Goal: Information Seeking & Learning: Learn about a topic

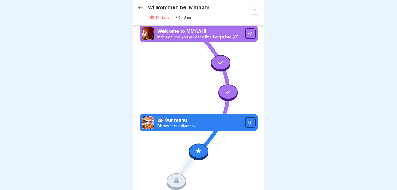
scroll to position [51, 0]
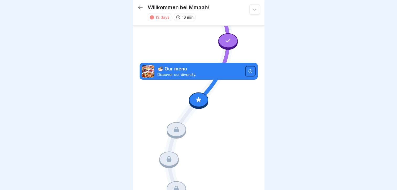
click at [197, 97] on icon at bounding box center [198, 99] width 5 height 5
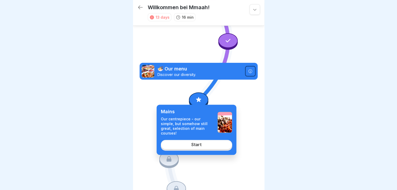
click at [197, 142] on div "Start" at bounding box center [196, 144] width 10 height 5
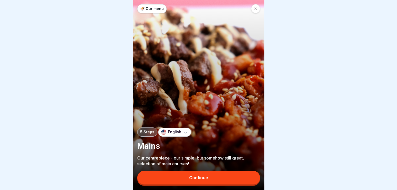
scroll to position [4, 0]
click at [175, 135] on div "English" at bounding box center [174, 132] width 33 height 9
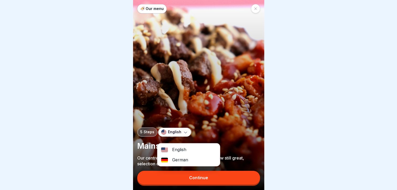
click at [176, 156] on div "German" at bounding box center [188, 160] width 62 height 10
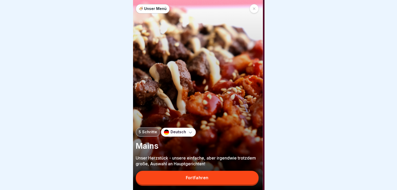
click at [206, 165] on p "Unser Herzstück - unsere einfache, aber irgendwie trotzdem große, Auswahl an Ha…" at bounding box center [197, 161] width 123 height 12
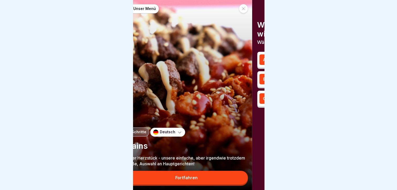
click at [209, 164] on p "Unser Herzstück - unsere einfache, aber irgendwie trotzdem große, Auswahl an Ha…" at bounding box center [186, 161] width 123 height 12
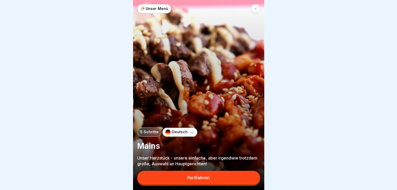
click at [189, 131] on icon at bounding box center [191, 131] width 5 height 5
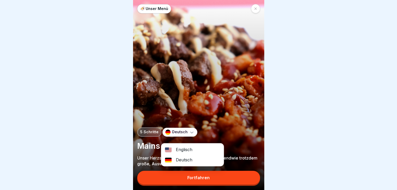
click at [187, 145] on div "Englisch" at bounding box center [192, 149] width 62 height 10
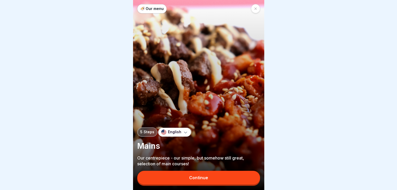
click at [196, 176] on div "Continue" at bounding box center [198, 177] width 19 height 5
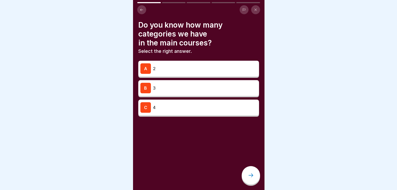
click at [183, 66] on p "2" at bounding box center [205, 68] width 104 height 6
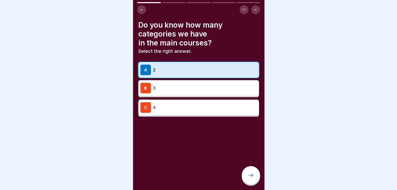
click at [254, 173] on icon at bounding box center [251, 175] width 6 height 6
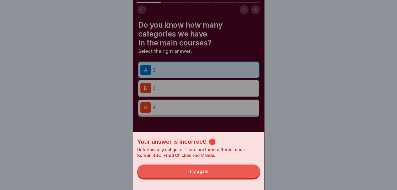
click at [254, 173] on button "Try again" at bounding box center [198, 171] width 123 height 14
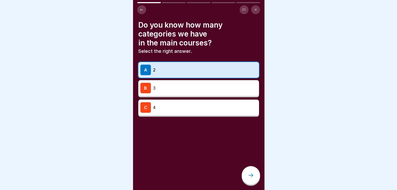
click at [192, 85] on p "3" at bounding box center [205, 88] width 104 height 6
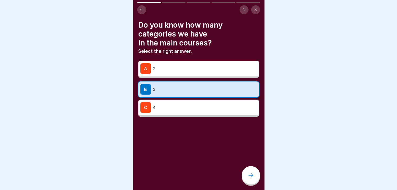
click at [253, 172] on div at bounding box center [251, 175] width 18 height 18
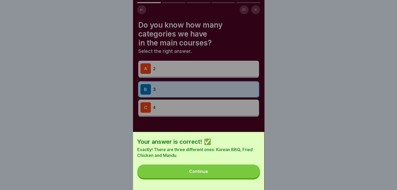
click at [238, 174] on button "Continue" at bounding box center [198, 171] width 123 height 14
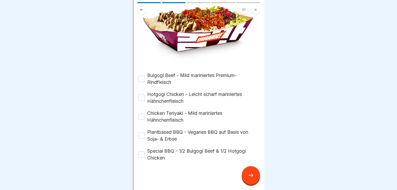
click at [144, 76] on button "Bulgogi Beef - Mild mariniertes Premium-Rindfleisch" at bounding box center [141, 79] width 6 height 6
click at [141, 94] on button "Hotgogi Chicken - Leicht scharf mariniertes Hähnchenfleisch" at bounding box center [141, 97] width 6 height 6
click at [142, 113] on button "Chicken Teriyaki - Mild mariniertes Hähnchenfleisch" at bounding box center [141, 116] width 6 height 6
click at [143, 132] on button "Plantbased BBQ - Veganes BBQ auf Basis von Soja- & Erbse" at bounding box center [141, 135] width 6 height 6
click at [143, 151] on button "Special BBQ - 1/2 Bulgogi Beef & 1/2 Hotgogi Chicken" at bounding box center [141, 154] width 6 height 6
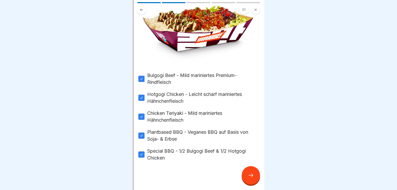
click at [255, 174] on div at bounding box center [251, 175] width 18 height 18
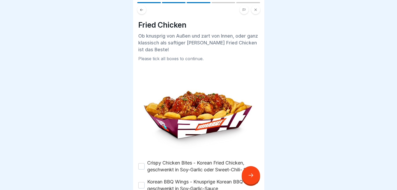
scroll to position [0, 0]
click at [308, 28] on div at bounding box center [198, 95] width 397 height 190
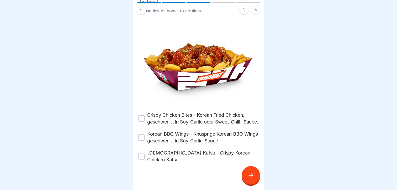
scroll to position [47, 0]
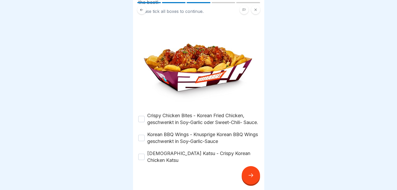
click at [141, 116] on button "Crispy Chicken Bites - Korean Fried Chicken, geschwenkt in Soy-Garlic oder Swee…" at bounding box center [141, 119] width 6 height 6
click at [142, 138] on button "Korean BBQ Wings - Knusprige Korean BBQ Wings geschwenkt in Soy-Garlic-Sauce" at bounding box center [141, 138] width 6 height 6
type button "on"
click at [141, 154] on button "Korean Katsu - Crispy Korean Chicken Katsu" at bounding box center [141, 156] width 6 height 6
click at [245, 176] on div at bounding box center [251, 175] width 18 height 18
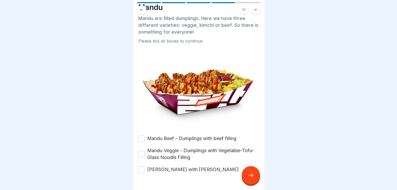
scroll to position [29, 0]
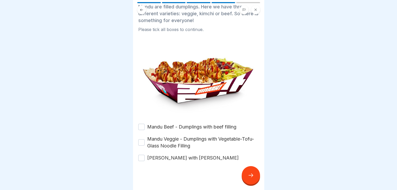
click at [140, 124] on button "Mandu Beef - Dumplings with beef filling" at bounding box center [141, 127] width 6 height 6
click at [140, 139] on button "Mandu Veggie - Dumplings with Vegetable-Tofu-Glass Noodle Filling" at bounding box center [141, 142] width 6 height 6
click at [142, 155] on button "Mandu Kimchi - Dumplings with Kimchi Filling" at bounding box center [141, 158] width 6 height 6
click at [248, 171] on div at bounding box center [251, 175] width 18 height 18
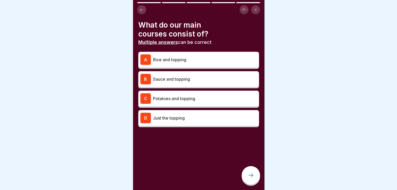
scroll to position [0, 0]
click at [211, 58] on p "Rice and topping" at bounding box center [205, 59] width 104 height 6
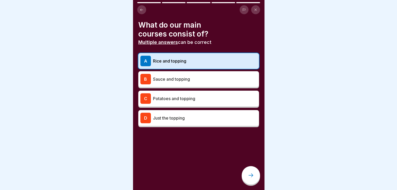
click at [198, 77] on p "Sauce and topping" at bounding box center [205, 79] width 104 height 6
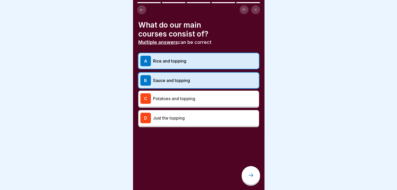
click at [191, 96] on p "Potatoes and topping" at bounding box center [205, 98] width 104 height 6
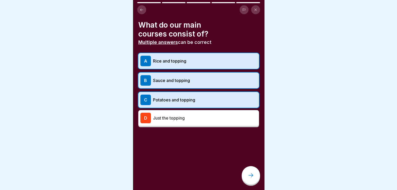
click at [248, 178] on icon at bounding box center [251, 175] width 6 height 6
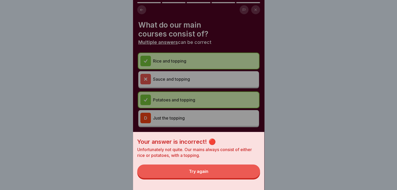
click at [226, 174] on button "Try again" at bounding box center [198, 171] width 123 height 14
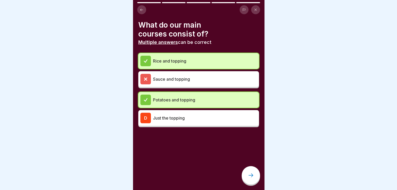
click at [247, 178] on div at bounding box center [251, 175] width 18 height 18
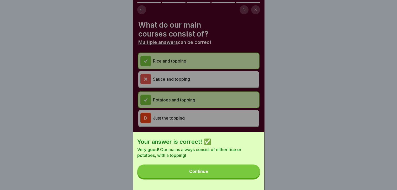
click at [235, 178] on button "Continue" at bounding box center [198, 171] width 123 height 14
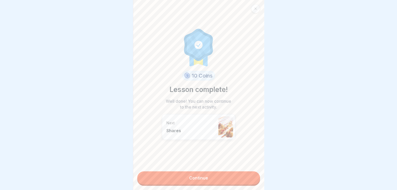
click at [206, 175] on link "Continue" at bounding box center [198, 177] width 123 height 13
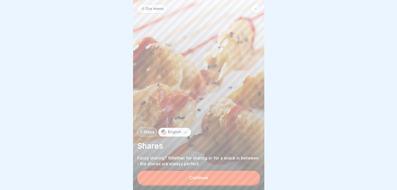
click at [200, 180] on div "Continue" at bounding box center [198, 177] width 19 height 5
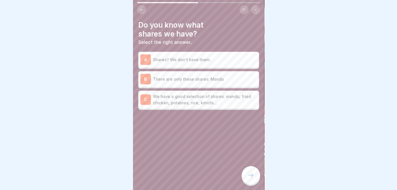
click at [206, 99] on p "We have a good selection of shares: mandu, fried chicken, potatoes, rice, kimch…" at bounding box center [205, 99] width 104 height 13
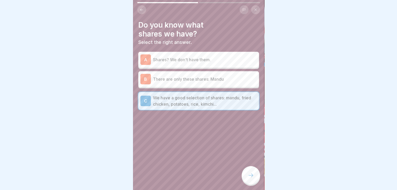
click at [254, 176] on div at bounding box center [251, 175] width 18 height 18
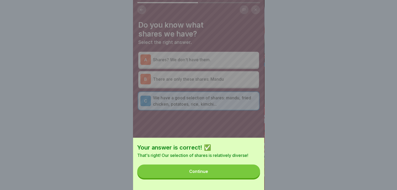
click at [235, 175] on button "Continue" at bounding box center [198, 171] width 123 height 14
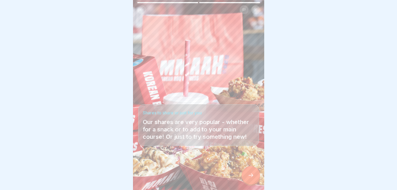
click at [250, 174] on div at bounding box center [251, 175] width 18 height 18
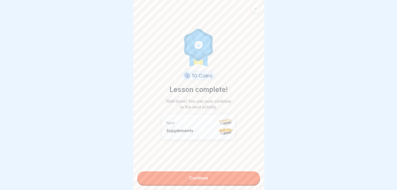
click at [231, 176] on link "Continue" at bounding box center [198, 177] width 123 height 13
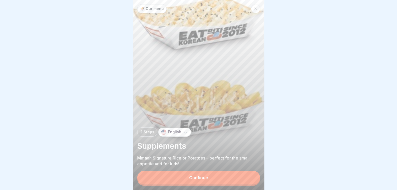
click at [231, 176] on button "Continue" at bounding box center [198, 178] width 123 height 14
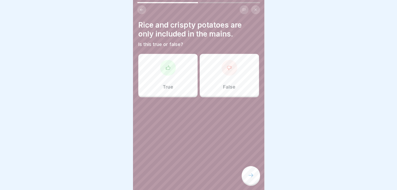
click at [221, 75] on div "False" at bounding box center [229, 75] width 59 height 42
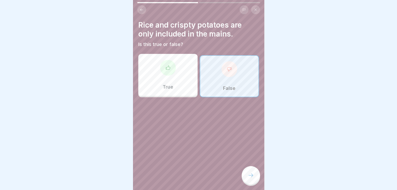
click at [251, 178] on icon at bounding box center [251, 175] width 6 height 6
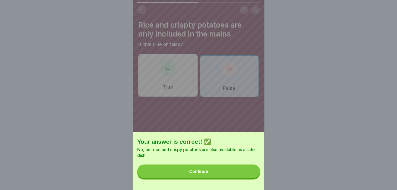
click at [242, 178] on button "Continue" at bounding box center [198, 171] width 123 height 14
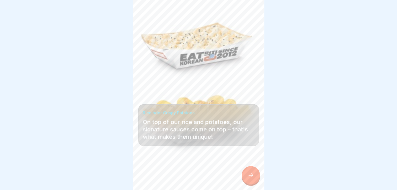
click at [248, 177] on icon at bounding box center [251, 175] width 6 height 6
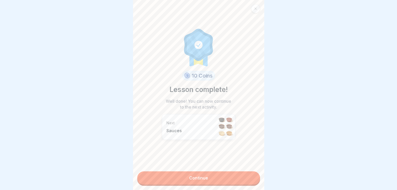
click at [216, 178] on link "Continue" at bounding box center [198, 177] width 123 height 13
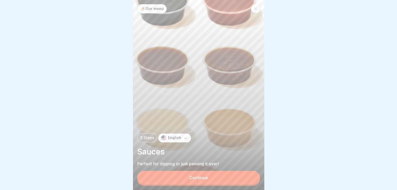
click at [216, 178] on button "Continue" at bounding box center [198, 178] width 123 height 14
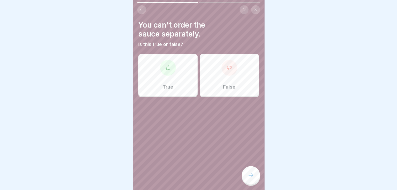
click at [234, 76] on div "False" at bounding box center [229, 75] width 59 height 42
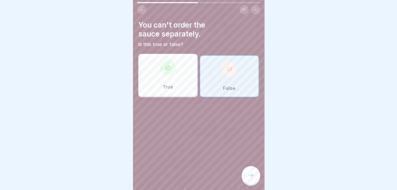
click at [253, 175] on div at bounding box center [251, 175] width 18 height 18
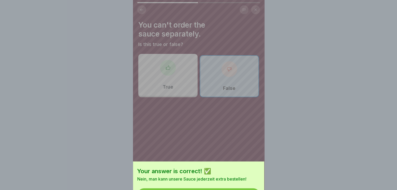
click at [253, 175] on div "Your answer is correct! ✅ Nein, man kann unsere Sauce jederzeit extra bestellen…" at bounding box center [198, 119] width 131 height 190
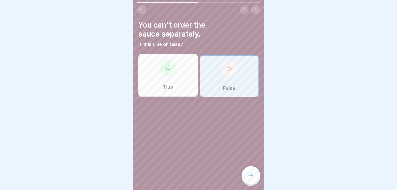
click at [253, 175] on div at bounding box center [251, 175] width 18 height 18
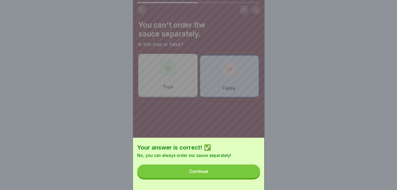
click at [253, 175] on button "Continue" at bounding box center [198, 171] width 123 height 14
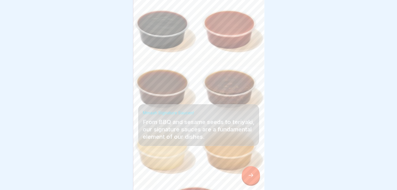
click at [253, 175] on div at bounding box center [251, 175] width 18 height 18
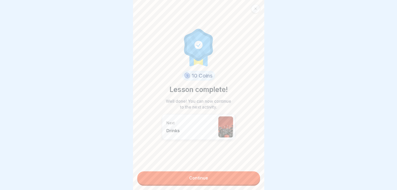
click at [241, 177] on link "Continue" at bounding box center [198, 177] width 123 height 13
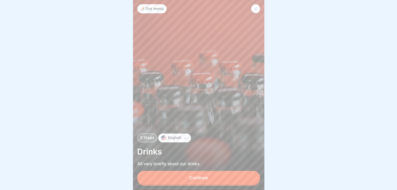
click at [241, 177] on button "Continue" at bounding box center [198, 178] width 123 height 14
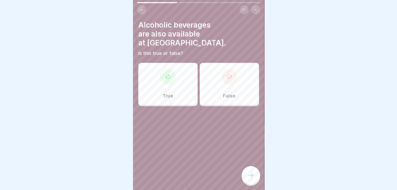
click at [171, 73] on div at bounding box center [168, 77] width 16 height 16
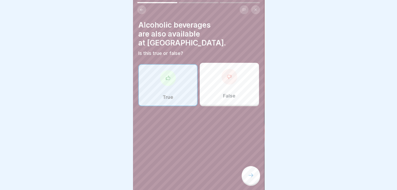
click at [251, 178] on icon at bounding box center [251, 175] width 6 height 6
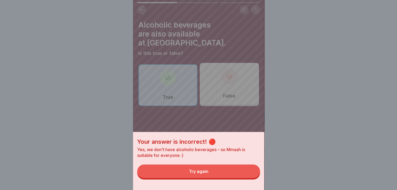
click at [251, 178] on button "Try again" at bounding box center [198, 171] width 123 height 14
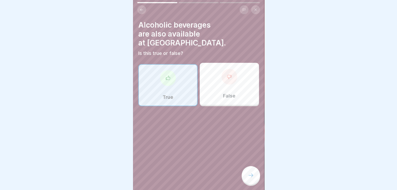
click at [255, 179] on div at bounding box center [251, 175] width 18 height 18
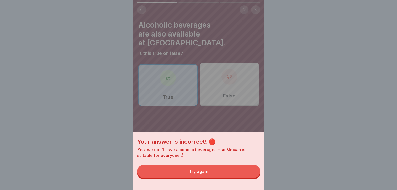
click at [237, 81] on div "Your answer is incorrect! 🔴 Yes, we don't have alcoholic beverages – so Mmaah i…" at bounding box center [198, 95] width 131 height 190
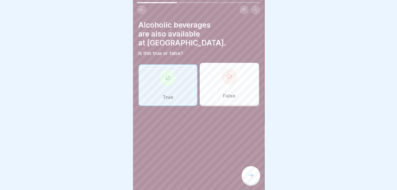
click at [237, 81] on div "False" at bounding box center [229, 84] width 59 height 42
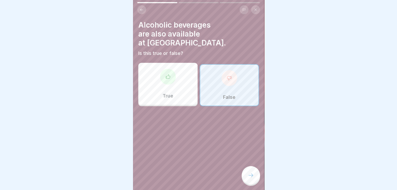
click at [251, 175] on div at bounding box center [251, 175] width 18 height 18
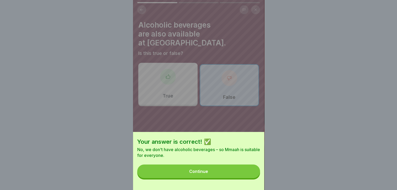
click at [242, 178] on button "Continue" at bounding box center [198, 171] width 123 height 14
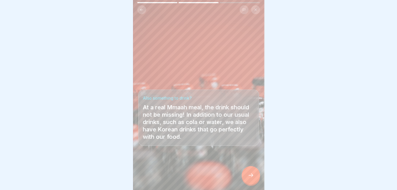
click at [247, 178] on div at bounding box center [251, 175] width 18 height 18
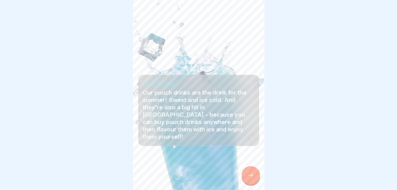
click at [248, 178] on icon at bounding box center [251, 175] width 6 height 6
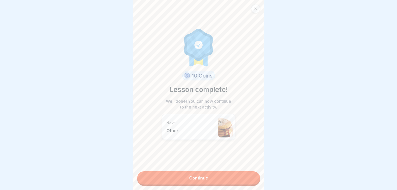
click at [234, 178] on link "Continue" at bounding box center [198, 177] width 123 height 13
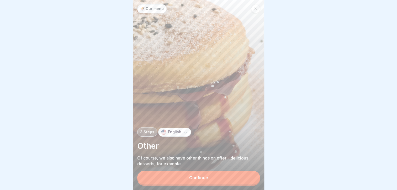
click at [234, 178] on button "Continue" at bounding box center [198, 178] width 123 height 14
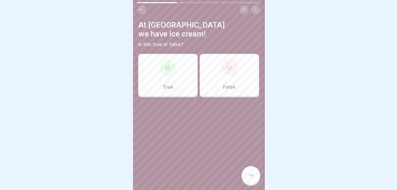
click at [169, 70] on div "True" at bounding box center [167, 75] width 59 height 42
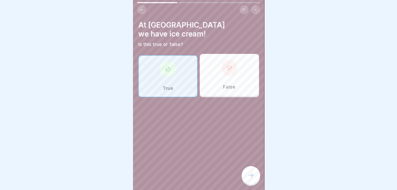
click at [248, 178] on icon at bounding box center [251, 175] width 6 height 6
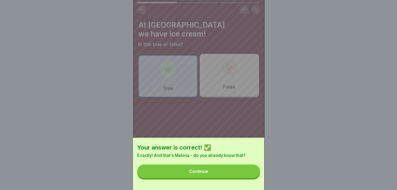
click at [236, 177] on button "Continue" at bounding box center [198, 171] width 123 height 14
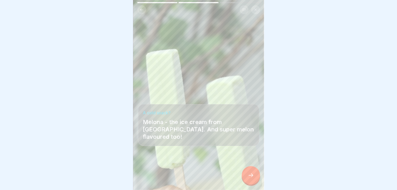
click at [247, 179] on div at bounding box center [251, 175] width 18 height 18
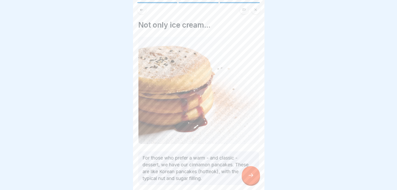
click at [249, 177] on icon at bounding box center [251, 175] width 6 height 6
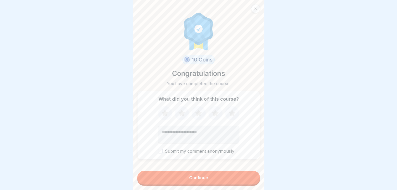
click at [237, 181] on button "Continue" at bounding box center [198, 178] width 123 height 14
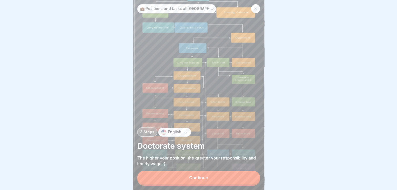
click at [237, 181] on button "Continue" at bounding box center [198, 178] width 123 height 14
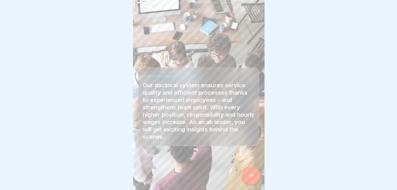
click at [252, 182] on div at bounding box center [251, 175] width 18 height 18
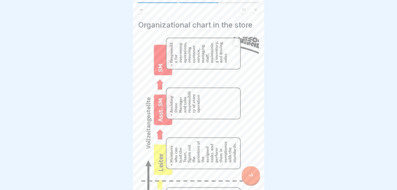
click at [251, 178] on icon at bounding box center [251, 175] width 6 height 6
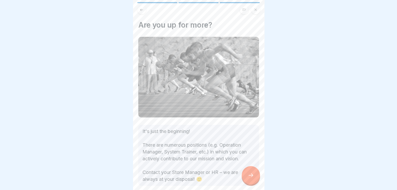
click at [251, 178] on icon at bounding box center [251, 175] width 6 height 6
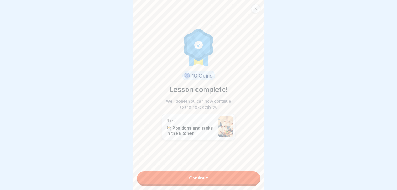
click at [230, 178] on link "Continue" at bounding box center [198, 177] width 123 height 13
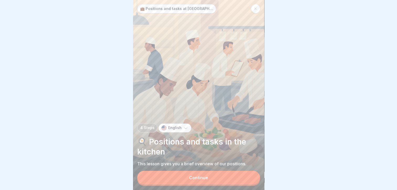
click at [230, 178] on button "Continue" at bounding box center [198, 178] width 123 height 14
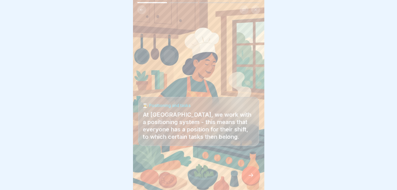
click at [257, 179] on div at bounding box center [251, 175] width 18 height 18
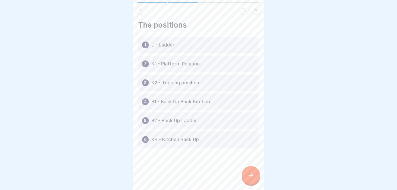
click at [252, 178] on icon at bounding box center [251, 175] width 6 height 6
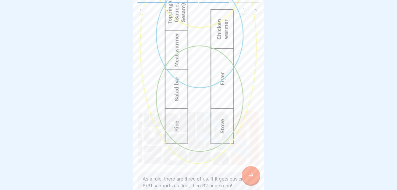
scroll to position [144, 0]
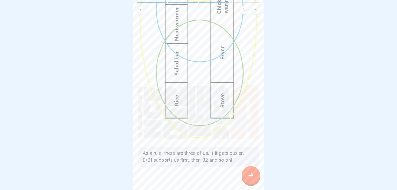
click at [245, 178] on div at bounding box center [251, 175] width 18 height 18
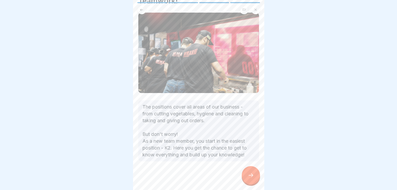
scroll to position [4, 0]
click at [248, 180] on div at bounding box center [251, 175] width 18 height 18
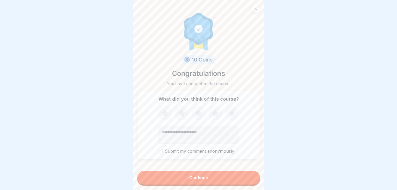
click at [215, 179] on button "Continue" at bounding box center [198, 178] width 123 height 14
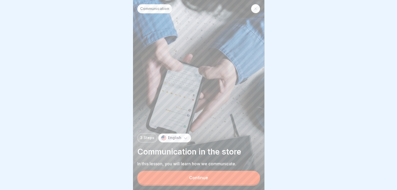
click at [253, 7] on div at bounding box center [255, 8] width 9 height 9
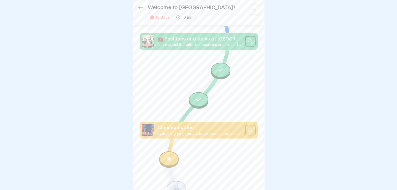
scroll to position [281, 0]
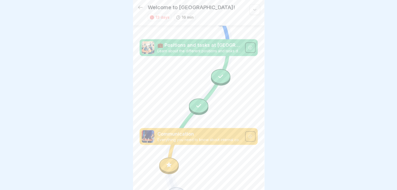
click at [202, 98] on div at bounding box center [198, 105] width 19 height 15
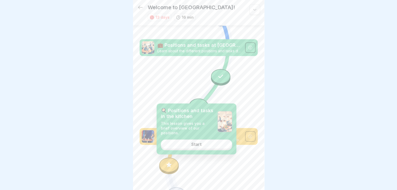
click at [197, 142] on div "Start" at bounding box center [196, 144] width 10 height 5
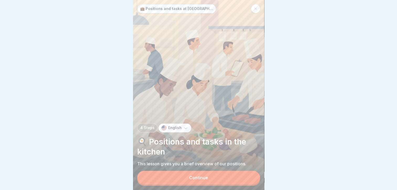
click at [195, 180] on div "Continue" at bounding box center [198, 177] width 19 height 5
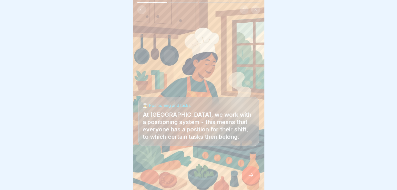
scroll to position [4, 0]
click at [247, 173] on div at bounding box center [251, 175] width 18 height 18
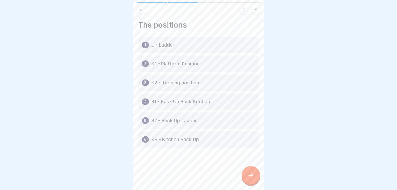
click at [247, 173] on div at bounding box center [251, 175] width 18 height 18
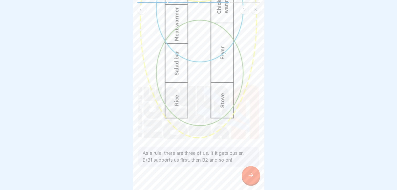
scroll to position [0, 0]
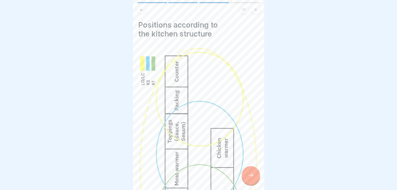
click at [248, 173] on icon at bounding box center [251, 175] width 6 height 6
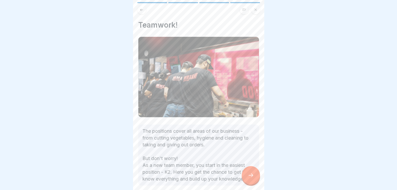
click at [254, 8] on icon at bounding box center [255, 9] width 3 height 3
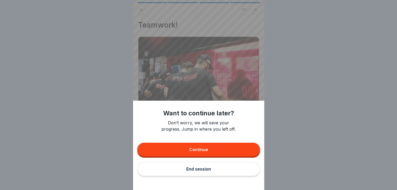
click at [213, 169] on button "End session" at bounding box center [198, 169] width 123 height 14
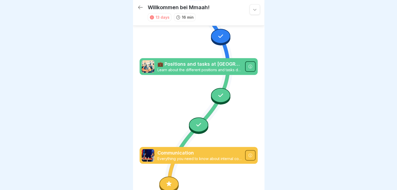
scroll to position [262, 0]
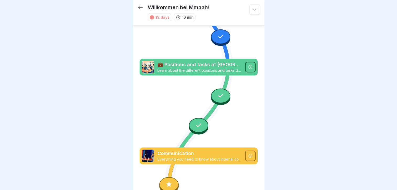
click at [219, 92] on icon at bounding box center [220, 95] width 7 height 7
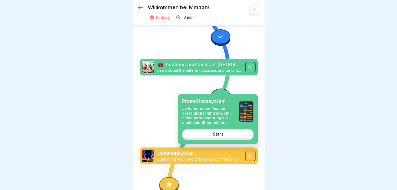
click at [217, 135] on div "Start" at bounding box center [218, 133] width 10 height 5
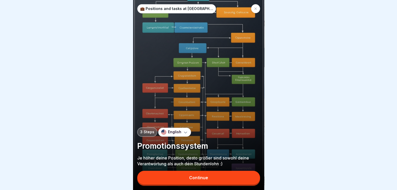
click at [214, 179] on button "Continue" at bounding box center [198, 178] width 123 height 14
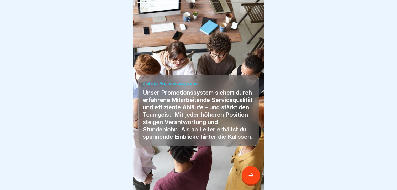
click at [246, 181] on div at bounding box center [251, 175] width 18 height 18
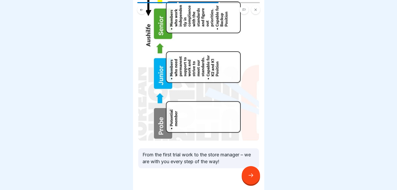
scroll to position [4, 0]
click at [248, 180] on div at bounding box center [251, 175] width 18 height 18
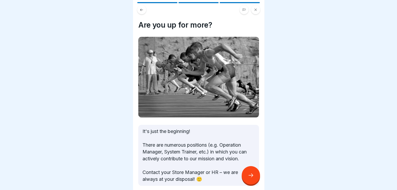
scroll to position [31, 0]
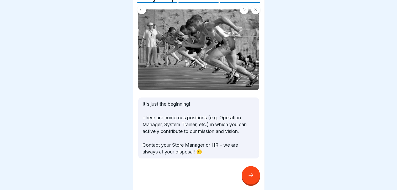
click at [247, 176] on div at bounding box center [251, 175] width 18 height 18
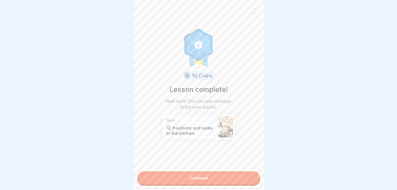
click at [239, 175] on link "Continue" at bounding box center [198, 177] width 123 height 13
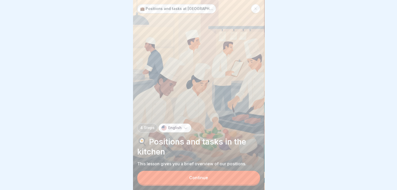
click at [255, 7] on div at bounding box center [255, 8] width 9 height 9
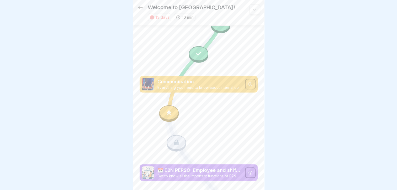
scroll to position [337, 0]
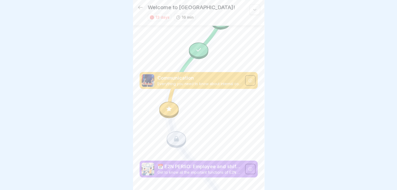
click at [169, 105] on icon at bounding box center [169, 108] width 7 height 7
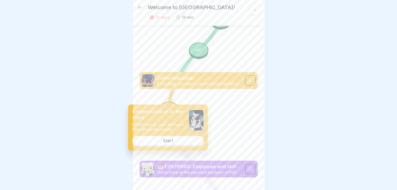
click at [170, 141] on div "Start" at bounding box center [168, 140] width 10 height 5
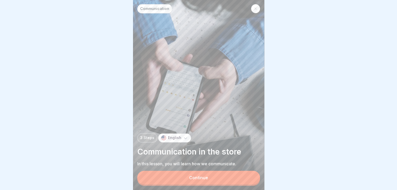
click at [188, 179] on button "Continue" at bounding box center [198, 178] width 123 height 14
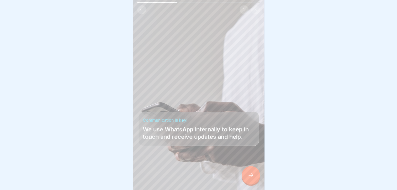
click at [252, 177] on icon at bounding box center [250, 175] width 5 height 4
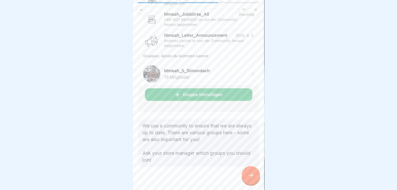
scroll to position [4, 0]
click at [249, 171] on div at bounding box center [251, 175] width 18 height 18
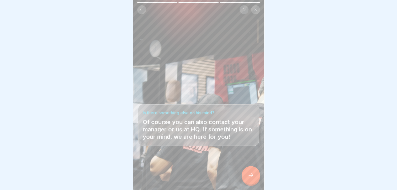
click at [250, 175] on icon at bounding box center [251, 175] width 6 height 6
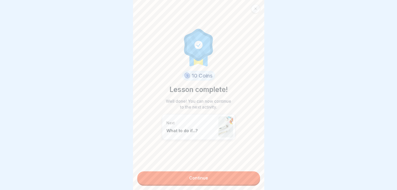
click at [221, 171] on link "Continue" at bounding box center [198, 177] width 123 height 13
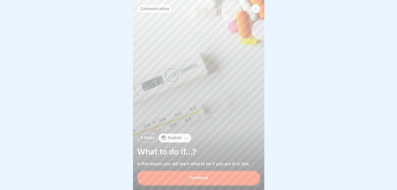
click at [221, 178] on button "Continue" at bounding box center [198, 178] width 123 height 14
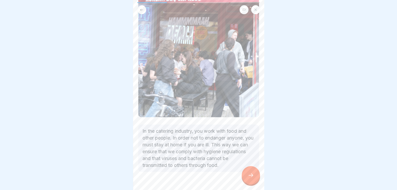
scroll to position [108, 0]
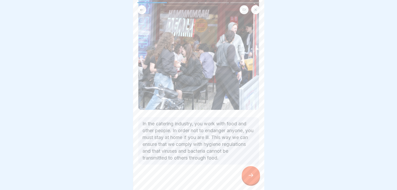
click at [248, 173] on icon at bounding box center [251, 175] width 6 height 6
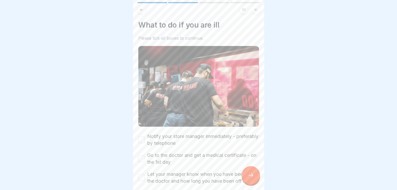
scroll to position [23, 0]
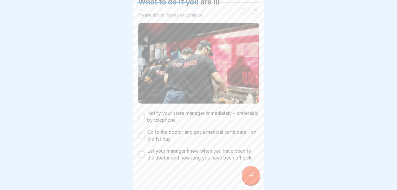
click at [141, 113] on button "Notify your store manager immediately - preferably by telephone" at bounding box center [141, 116] width 6 height 6
click at [142, 132] on button "Go to the doctor and get a medical certificate - on the 1st day" at bounding box center [141, 135] width 6 height 6
click at [142, 151] on button "Let your manager know when you have been to the doctor and how long you have be…" at bounding box center [141, 154] width 6 height 6
click at [248, 176] on icon at bounding box center [251, 175] width 6 height 6
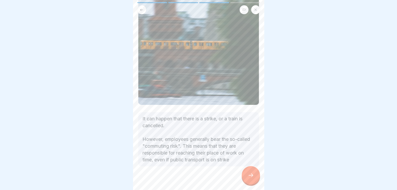
scroll to position [67, 0]
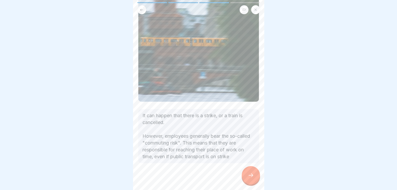
click at [248, 173] on icon at bounding box center [251, 175] width 6 height 6
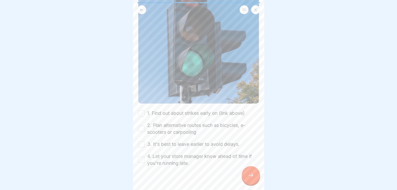
scroll to position [103, 0]
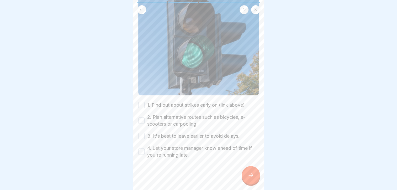
click at [141, 102] on button "1. Find out about strikes early on (link above)" at bounding box center [141, 105] width 6 height 6
click at [141, 117] on button "2. Plan alternative routes such as bicycles, e-scooters or carpooling" at bounding box center [141, 120] width 6 height 6
click at [142, 133] on button "3. It's best to leave earlier to avoid delays." at bounding box center [141, 136] width 6 height 6
click at [141, 148] on button "4. Let your store manager know ahead of time if you're running late." at bounding box center [141, 151] width 6 height 6
click at [248, 175] on icon at bounding box center [251, 175] width 6 height 6
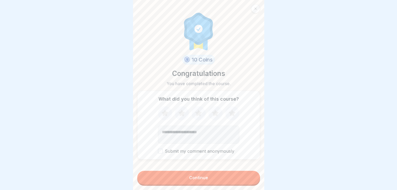
click at [225, 177] on button "Continue" at bounding box center [198, 178] width 123 height 14
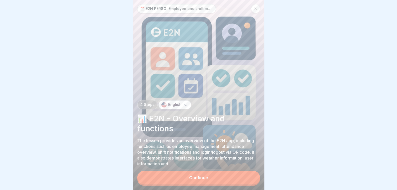
click at [225, 177] on button "Continue" at bounding box center [198, 178] width 123 height 14
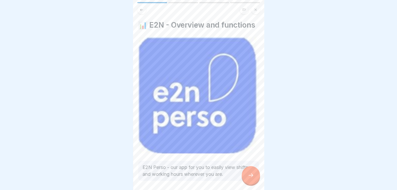
scroll to position [27, 0]
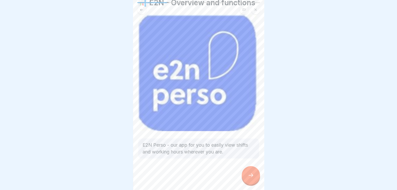
click at [248, 174] on icon at bounding box center [251, 175] width 6 height 6
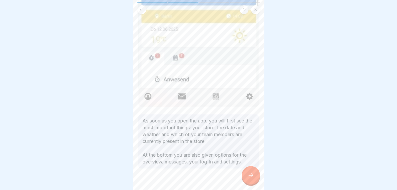
scroll to position [170, 0]
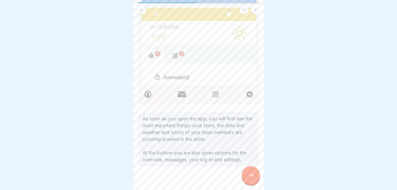
click at [251, 178] on div at bounding box center [251, 175] width 18 height 18
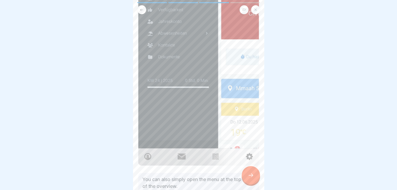
scroll to position [165, 0]
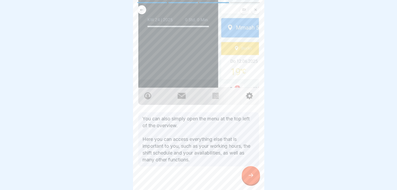
click at [251, 174] on icon at bounding box center [251, 175] width 6 height 6
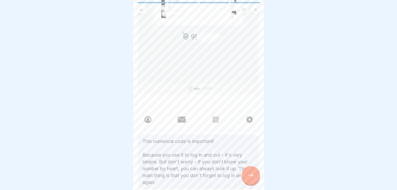
scroll to position [163, 0]
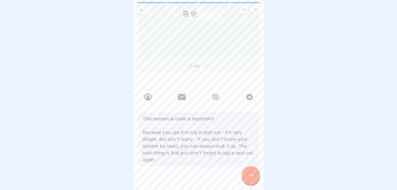
click at [247, 176] on div at bounding box center [251, 175] width 18 height 18
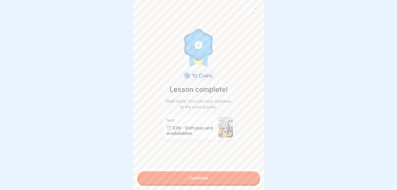
click at [225, 177] on link "Continue" at bounding box center [198, 177] width 123 height 13
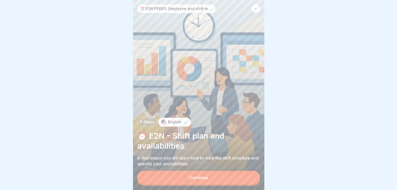
click at [225, 177] on button "Continue" at bounding box center [198, 178] width 123 height 14
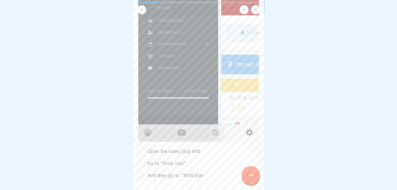
scroll to position [151, 0]
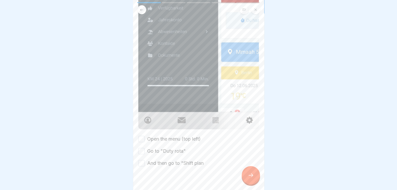
click at [143, 136] on button "Open the menu (top left)" at bounding box center [141, 139] width 6 height 6
click at [143, 148] on button "Go to "Duty rota"" at bounding box center [141, 151] width 6 height 6
click at [143, 160] on button "And then go to "Shift plan" at bounding box center [141, 163] width 6 height 6
click at [249, 178] on icon at bounding box center [251, 175] width 6 height 6
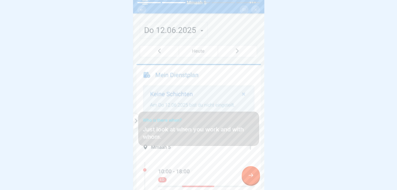
scroll to position [4, 0]
click at [249, 175] on icon at bounding box center [251, 175] width 6 height 6
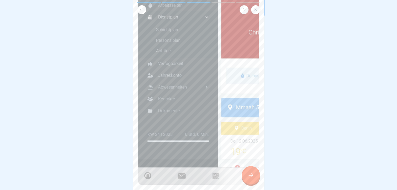
scroll to position [160, 0]
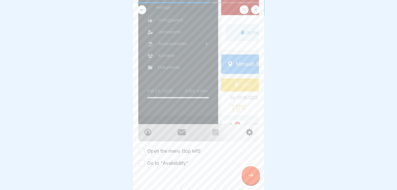
click at [140, 147] on div "Open the menu (top left)" at bounding box center [169, 150] width 62 height 7
click at [140, 148] on button "Open the menu (top left)" at bounding box center [141, 151] width 6 height 6
click at [140, 160] on button "Go to "Availability"" at bounding box center [141, 163] width 6 height 6
click at [249, 173] on div at bounding box center [251, 175] width 18 height 18
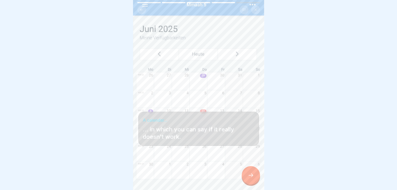
scroll to position [4, 0]
click at [249, 172] on div at bounding box center [251, 175] width 18 height 18
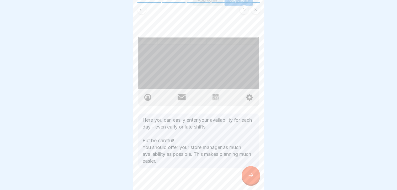
scroll to position [166, 0]
click at [254, 174] on div at bounding box center [251, 175] width 18 height 18
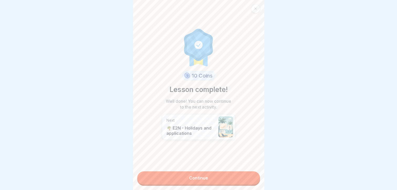
click at [211, 176] on link "Continue" at bounding box center [198, 177] width 123 height 13
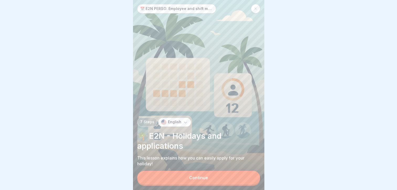
click at [200, 178] on div "Continue" at bounding box center [198, 177] width 19 height 5
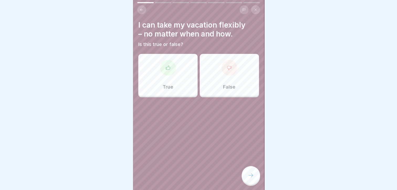
click at [228, 73] on div "False" at bounding box center [229, 75] width 59 height 42
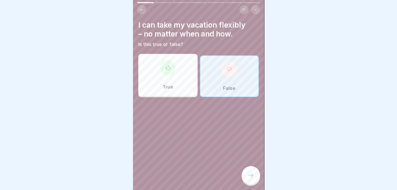
click at [253, 173] on icon at bounding box center [251, 175] width 6 height 6
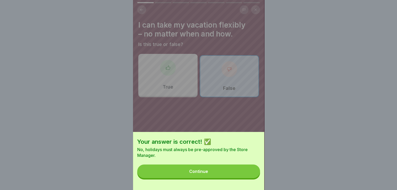
click at [222, 174] on button "Continue" at bounding box center [198, 171] width 123 height 14
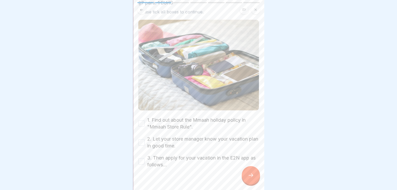
scroll to position [49, 0]
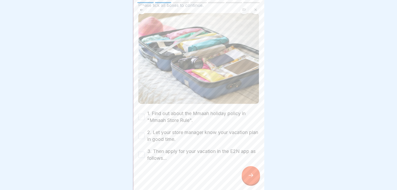
click at [141, 114] on button "1. Find out about the Mmaah holiday policy in "Mmaah Store Rule"." at bounding box center [141, 117] width 6 height 6
click at [143, 132] on button "2. Let your store manager know your vacation plan in good time." at bounding box center [141, 135] width 6 height 6
click at [142, 151] on button "3. Then apply for your vacation in the E2N app as follows..." at bounding box center [141, 154] width 6 height 6
click at [250, 174] on icon at bounding box center [251, 175] width 6 height 6
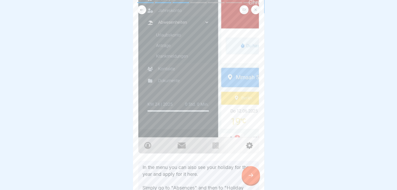
scroll to position [150, 0]
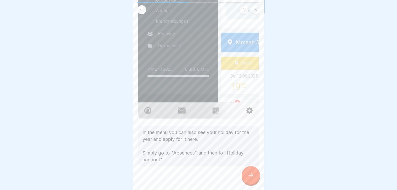
click at [249, 172] on div at bounding box center [251, 175] width 18 height 18
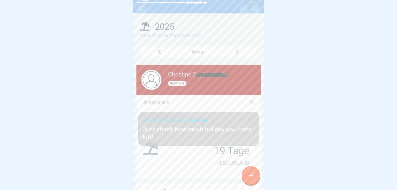
scroll to position [4, 0]
click at [250, 177] on icon at bounding box center [251, 175] width 6 height 6
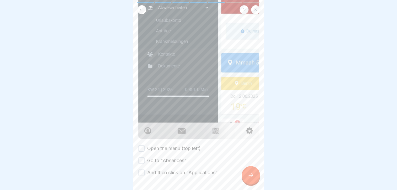
scroll to position [156, 0]
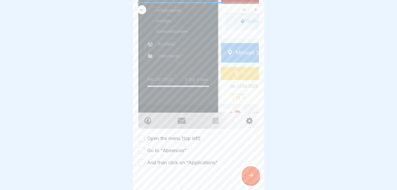
click at [141, 135] on button "Open the menu (top left)" at bounding box center [141, 138] width 6 height 6
click at [141, 147] on button "Go to "Absences"" at bounding box center [141, 150] width 6 height 6
click at [142, 159] on button "And then click on "Applications"" at bounding box center [141, 162] width 6 height 6
click at [255, 175] on div at bounding box center [251, 175] width 18 height 18
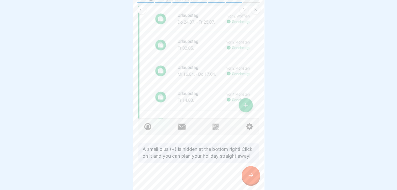
scroll to position [141, 0]
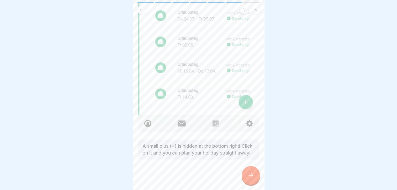
click at [246, 175] on div at bounding box center [251, 175] width 18 height 18
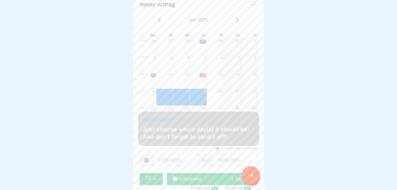
scroll to position [4, 0]
click at [254, 177] on div at bounding box center [251, 175] width 18 height 18
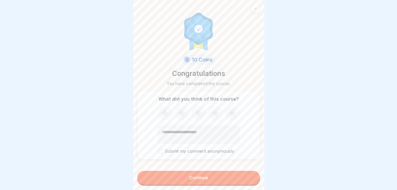
click at [209, 175] on button "Continue" at bounding box center [198, 178] width 123 height 14
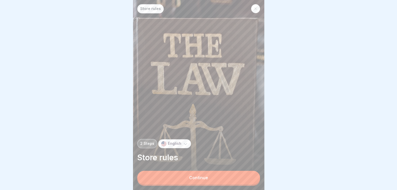
click at [209, 175] on button "Continue" at bounding box center [198, 178] width 123 height 14
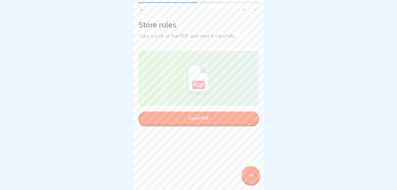
click at [205, 118] on button "Open PDF" at bounding box center [198, 118] width 121 height 14
click at [252, 176] on icon at bounding box center [251, 175] width 6 height 6
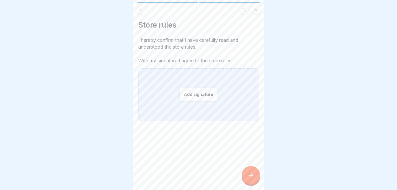
click at [197, 91] on button "Add signature" at bounding box center [198, 94] width 38 height 14
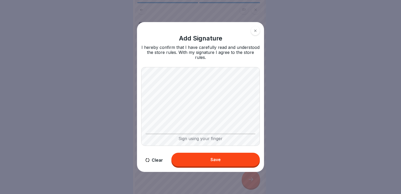
click at [191, 134] on div "Sign using your finger" at bounding box center [200, 106] width 119 height 79
click at [217, 157] on div "Save" at bounding box center [215, 159] width 10 height 5
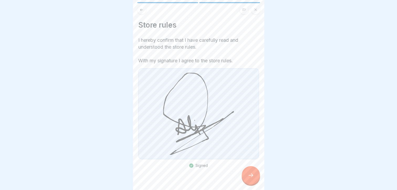
scroll to position [9, 0]
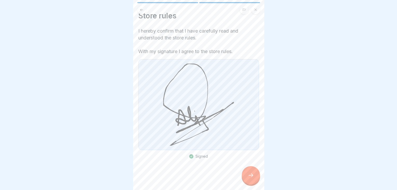
click at [249, 174] on div at bounding box center [251, 175] width 18 height 18
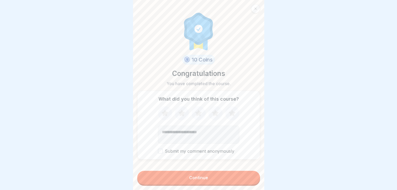
click at [227, 181] on button "Continue" at bounding box center [198, 178] width 123 height 14
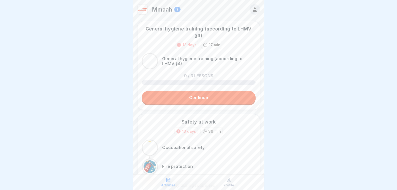
scroll to position [4, 0]
click at [196, 96] on link "Continue" at bounding box center [199, 97] width 114 height 13
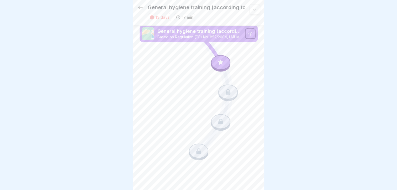
scroll to position [4, 0]
click at [219, 60] on icon at bounding box center [220, 62] width 5 height 5
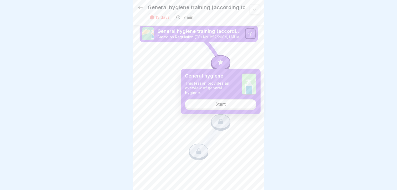
click at [225, 101] on div "Start" at bounding box center [220, 103] width 10 height 5
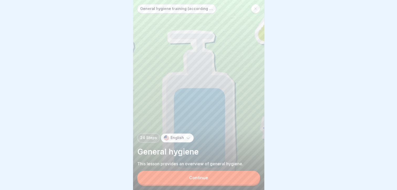
click at [214, 177] on button "Continue" at bounding box center [198, 178] width 123 height 14
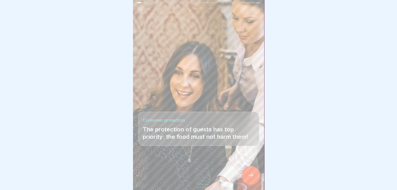
click at [248, 176] on icon at bounding box center [251, 175] width 6 height 6
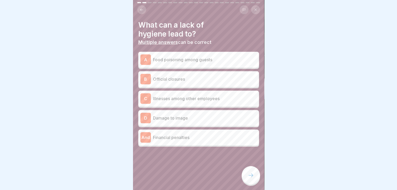
click at [176, 58] on p "Food poisoning among guests" at bounding box center [205, 59] width 104 height 6
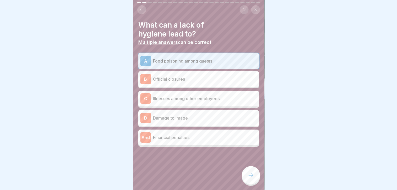
click at [182, 96] on p "Illnesses among other employees" at bounding box center [205, 98] width 104 height 6
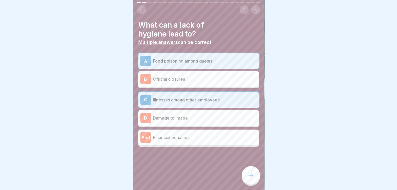
click at [189, 80] on div "B Official closures" at bounding box center [198, 79] width 121 height 16
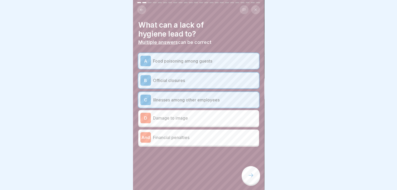
click at [187, 134] on p "Financial penalties" at bounding box center [205, 137] width 104 height 6
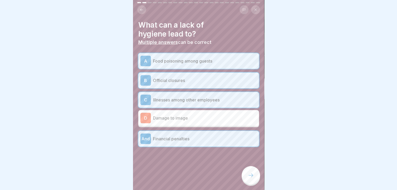
click at [187, 117] on div "D Damage to image" at bounding box center [198, 118] width 116 height 10
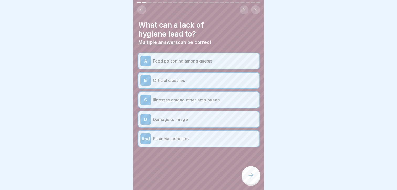
click at [247, 172] on div at bounding box center [251, 175] width 18 height 18
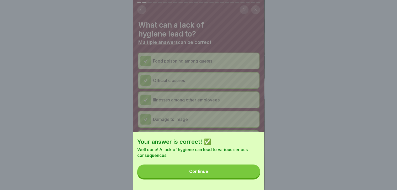
click at [200, 178] on button "Continue" at bounding box center [198, 171] width 123 height 14
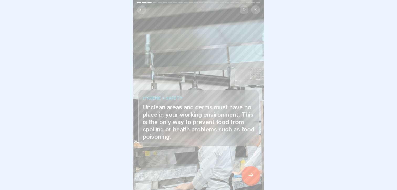
click at [251, 176] on icon at bounding box center [251, 175] width 6 height 6
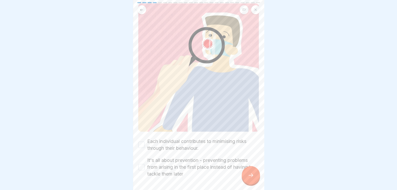
scroll to position [66, 0]
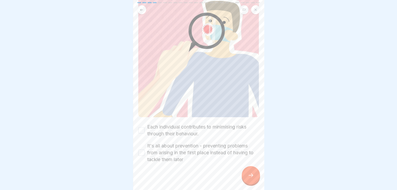
click at [141, 127] on button "Each individual contributes to minimising risks through their behaviour." at bounding box center [141, 130] width 6 height 6
click at [141, 149] on button "It's all about prevention - preventing problems from arising in the first place…" at bounding box center [141, 152] width 6 height 6
click at [251, 173] on icon at bounding box center [251, 175] width 6 height 6
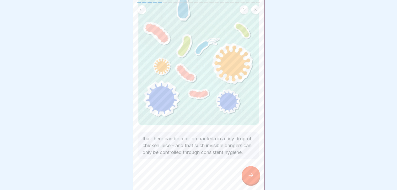
scroll to position [42, 0]
click at [252, 178] on icon at bounding box center [251, 175] width 6 height 6
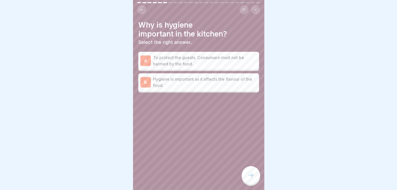
click at [189, 58] on p "To protect the guests. Consumers must not be harmed by the food." at bounding box center [205, 60] width 104 height 13
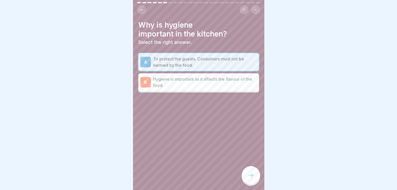
click at [253, 173] on icon at bounding box center [251, 175] width 6 height 6
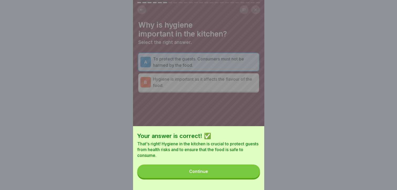
click at [239, 176] on button "Continue" at bounding box center [198, 171] width 123 height 14
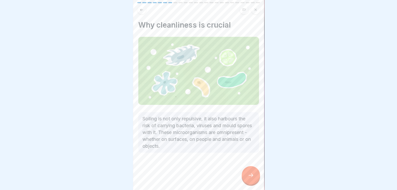
click at [253, 171] on div at bounding box center [251, 175] width 18 height 18
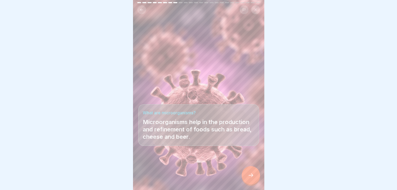
click at [253, 171] on div at bounding box center [251, 175] width 18 height 18
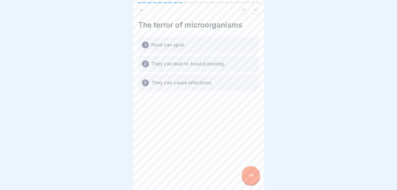
click at [221, 62] on p "They can lead to food poisoning." at bounding box center [188, 64] width 74 height 6
click at [173, 61] on p "They can lead to food poisoning." at bounding box center [188, 64] width 74 height 6
click at [163, 43] on p "Food can spoil." at bounding box center [168, 45] width 34 height 6
click at [247, 172] on div at bounding box center [251, 175] width 18 height 18
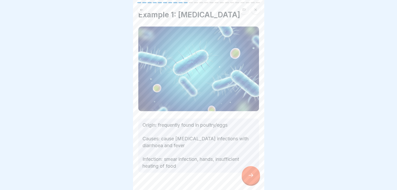
scroll to position [10, 0]
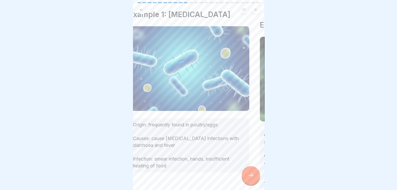
click at [190, 139] on p "Origin: frequently found in poultry/eggs Causes: cause [MEDICAL_DATA] infection…" at bounding box center [189, 145] width 112 height 48
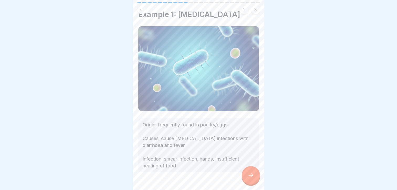
click at [250, 176] on icon at bounding box center [251, 175] width 6 height 6
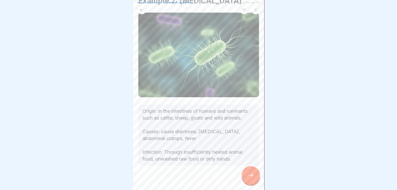
scroll to position [24, 0]
click at [245, 170] on div at bounding box center [251, 175] width 18 height 18
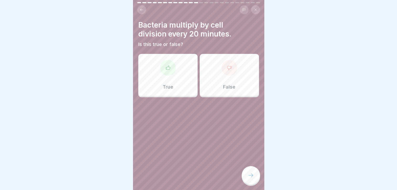
click at [171, 75] on div "True" at bounding box center [167, 75] width 59 height 42
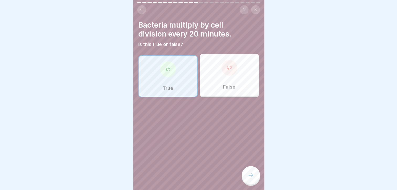
click at [253, 173] on icon at bounding box center [251, 175] width 6 height 6
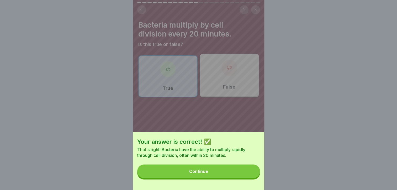
click at [211, 173] on button "Continue" at bounding box center [198, 171] width 123 height 14
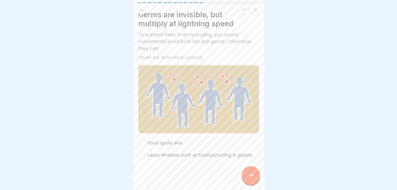
scroll to position [15, 0]
click at [143, 140] on button "Food spoils and" at bounding box center [141, 143] width 6 height 6
click at [141, 152] on button "cause illnesses such as food poisoning in guests." at bounding box center [141, 155] width 6 height 6
click at [246, 175] on div at bounding box center [251, 175] width 18 height 18
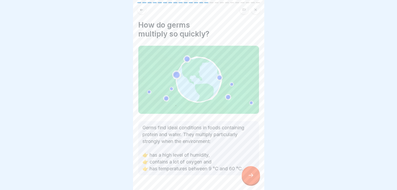
scroll to position [14, 0]
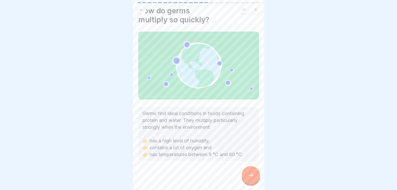
click at [251, 172] on div at bounding box center [251, 175] width 18 height 18
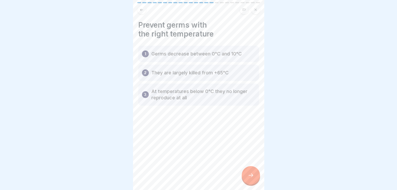
click at [139, 7] on button at bounding box center [141, 9] width 9 height 9
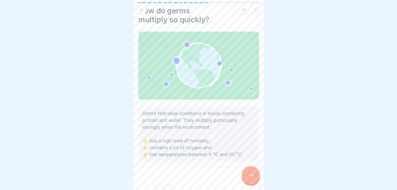
click at [253, 172] on div at bounding box center [251, 175] width 18 height 18
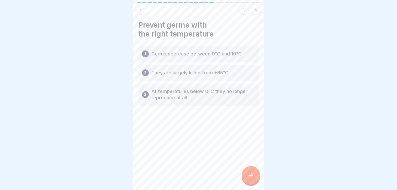
click at [141, 8] on icon at bounding box center [141, 9] width 3 height 2
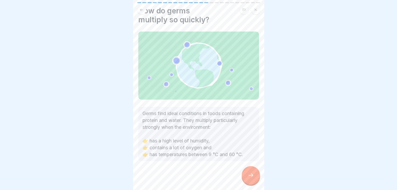
click at [251, 173] on icon at bounding box center [251, 175] width 6 height 6
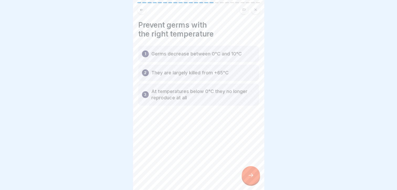
click at [251, 173] on icon at bounding box center [251, 175] width 6 height 6
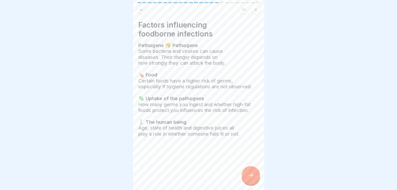
click at [93, 15] on div at bounding box center [198, 95] width 397 height 190
click at [247, 174] on div at bounding box center [251, 175] width 18 height 18
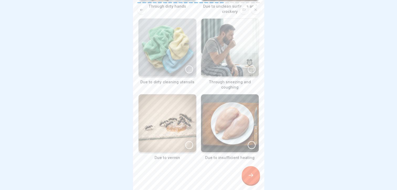
scroll to position [96, 0]
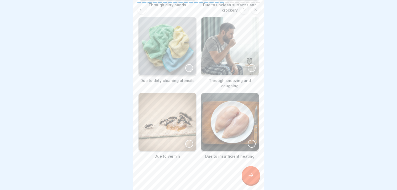
click at [247, 178] on div at bounding box center [251, 175] width 18 height 18
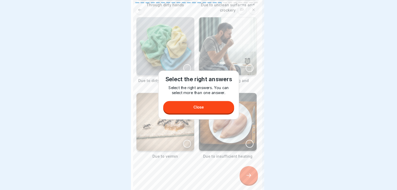
scroll to position [0, 0]
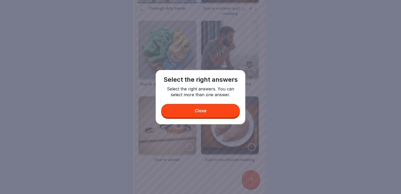
click at [219, 110] on button "Close" at bounding box center [200, 111] width 79 height 14
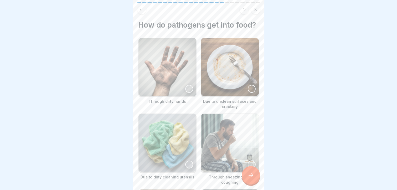
click at [188, 93] on div at bounding box center [189, 89] width 8 height 8
click at [250, 93] on div at bounding box center [252, 89] width 8 height 8
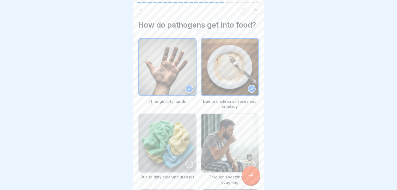
click at [186, 168] on div at bounding box center [189, 164] width 8 height 8
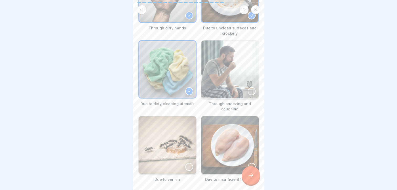
scroll to position [73, 0]
click at [251, 93] on img at bounding box center [230, 69] width 58 height 58
click at [187, 170] on div at bounding box center [189, 166] width 8 height 8
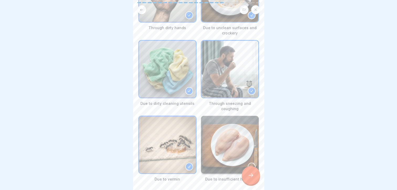
scroll to position [100, 0]
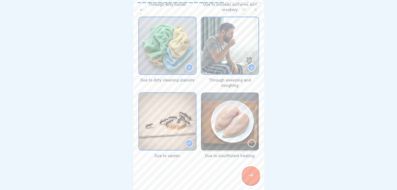
click at [248, 143] on div at bounding box center [252, 143] width 8 height 8
click at [250, 178] on icon at bounding box center [251, 175] width 6 height 6
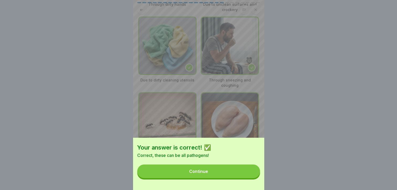
click at [240, 178] on button "Continue" at bounding box center [198, 171] width 123 height 14
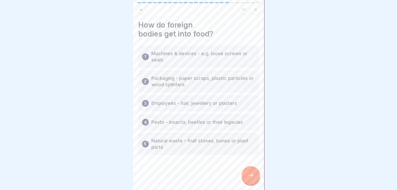
scroll to position [4, 0]
click at [255, 172] on div at bounding box center [251, 175] width 18 height 18
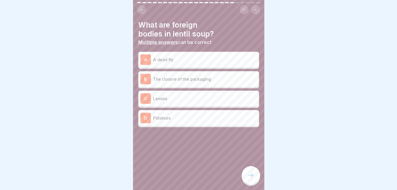
click at [217, 59] on div "A A dead fly" at bounding box center [198, 59] width 116 height 10
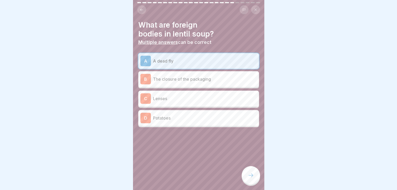
click at [210, 76] on p "The closure of the packaging" at bounding box center [205, 79] width 104 height 6
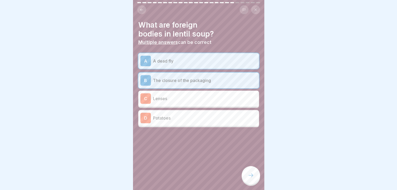
click at [249, 176] on icon at bounding box center [251, 175] width 6 height 6
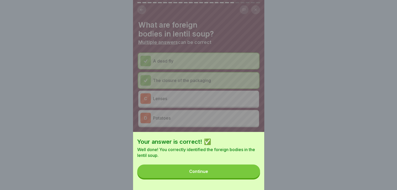
click at [208, 172] on button "Continue" at bounding box center [198, 171] width 123 height 14
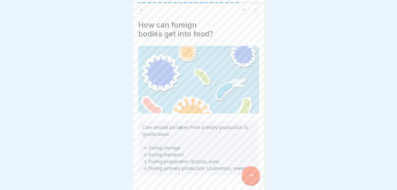
scroll to position [21, 0]
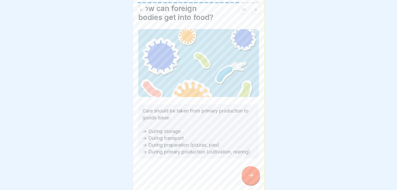
click at [245, 176] on div at bounding box center [251, 175] width 18 height 18
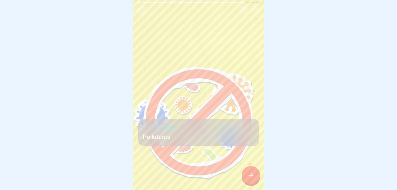
click at [247, 171] on div at bounding box center [251, 175] width 18 height 18
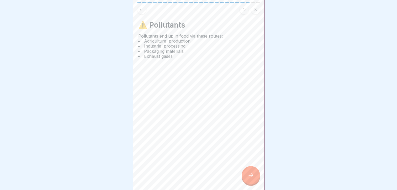
click at [247, 171] on div at bounding box center [251, 175] width 18 height 18
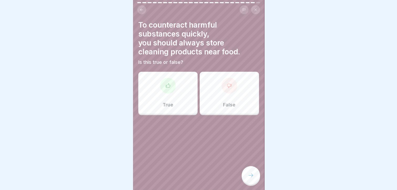
click at [223, 102] on p "False" at bounding box center [229, 105] width 12 height 6
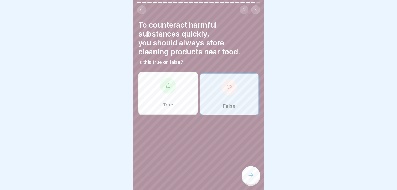
click at [248, 174] on icon at bounding box center [251, 175] width 6 height 6
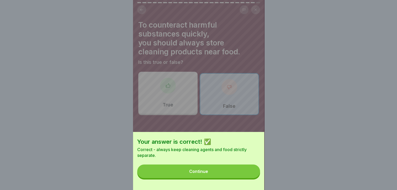
click at [218, 174] on button "Continue" at bounding box center [198, 171] width 123 height 14
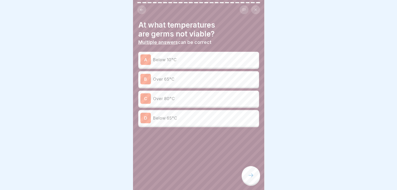
click at [189, 57] on p "Below 10°C" at bounding box center [205, 59] width 104 height 6
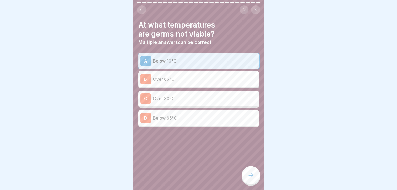
click at [189, 76] on p "Over 65°C" at bounding box center [205, 79] width 104 height 6
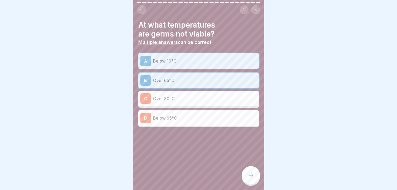
click at [189, 95] on p "Over 80°C" at bounding box center [205, 98] width 104 height 6
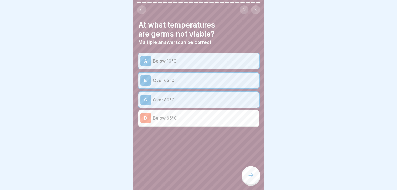
click at [253, 173] on icon at bounding box center [251, 175] width 6 height 6
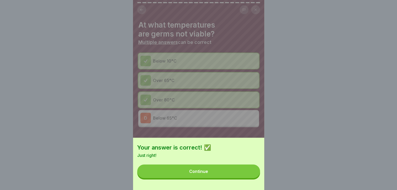
click at [240, 178] on button "Continue" at bounding box center [198, 171] width 123 height 14
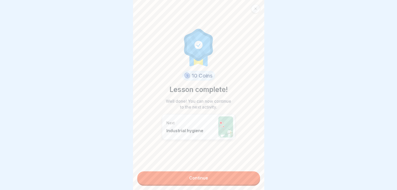
click at [207, 171] on link "Continue" at bounding box center [198, 177] width 123 height 13
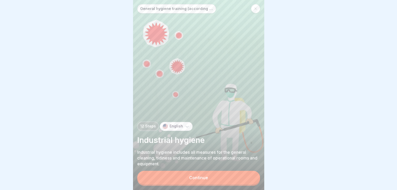
click at [207, 177] on div "Continue" at bounding box center [198, 177] width 19 height 5
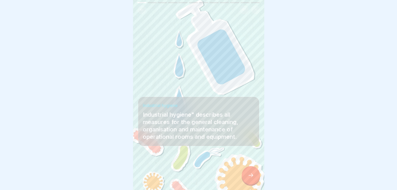
click at [252, 179] on div at bounding box center [251, 175] width 18 height 18
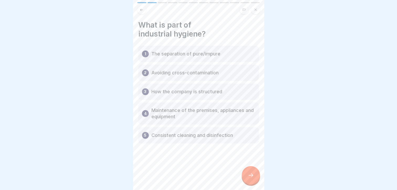
click at [249, 175] on icon at bounding box center [251, 175] width 6 height 6
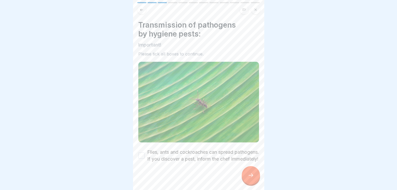
click at [143, 152] on button "Flies, ants and cockroaches can spread pathogens. If you discover a pest, infor…" at bounding box center [141, 155] width 6 height 6
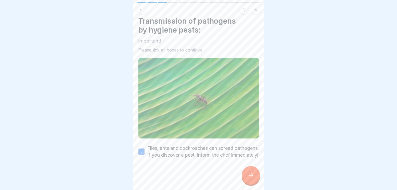
type button "on"
click at [247, 174] on div at bounding box center [251, 175] width 18 height 18
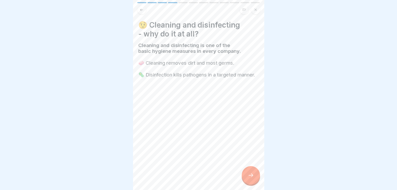
click at [251, 172] on div at bounding box center [251, 175] width 18 height 18
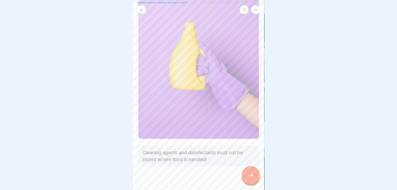
scroll to position [41, 0]
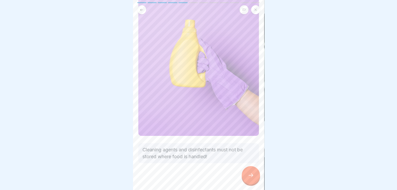
click at [249, 175] on icon at bounding box center [251, 175] width 6 height 6
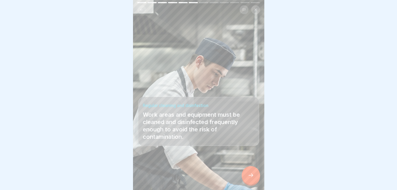
click at [249, 172] on div at bounding box center [251, 175] width 18 height 18
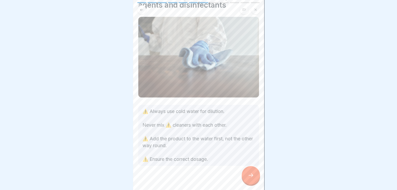
scroll to position [33, 0]
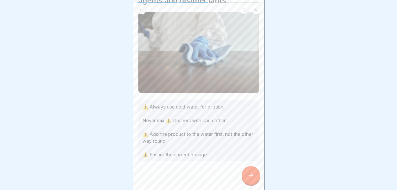
click at [247, 172] on div at bounding box center [251, 175] width 18 height 18
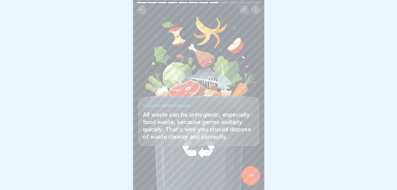
click at [251, 172] on div at bounding box center [251, 175] width 18 height 18
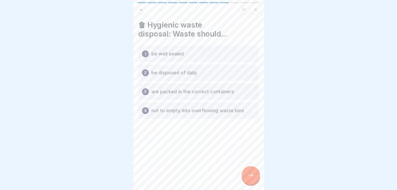
click at [250, 174] on icon at bounding box center [251, 175] width 6 height 6
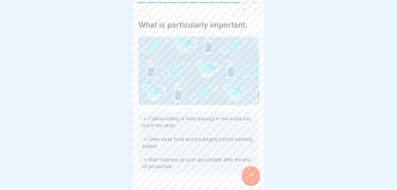
scroll to position [12, 0]
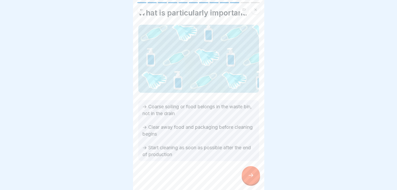
click at [248, 173] on icon at bounding box center [251, 175] width 6 height 6
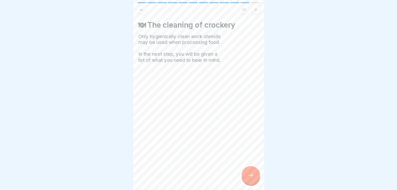
click at [250, 174] on icon at bounding box center [251, 175] width 6 height 6
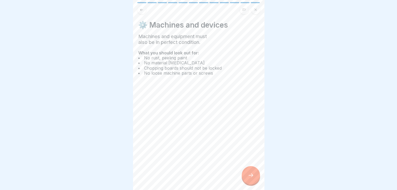
click at [247, 169] on div at bounding box center [251, 175] width 18 height 18
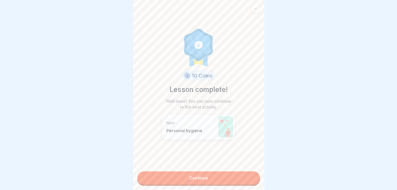
click at [223, 176] on link "Continue" at bounding box center [198, 177] width 123 height 13
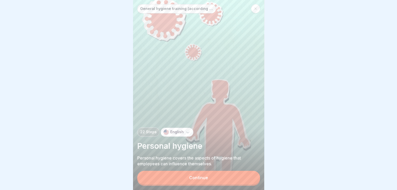
click at [253, 7] on div at bounding box center [255, 8] width 9 height 9
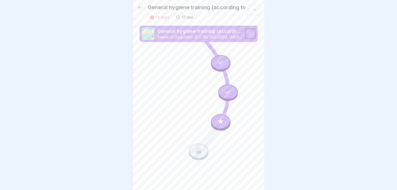
click at [195, 153] on icon at bounding box center [198, 150] width 7 height 7
click at [142, 86] on icon at bounding box center [199, 93] width 118 height 118
click at [220, 125] on div at bounding box center [220, 121] width 19 height 15
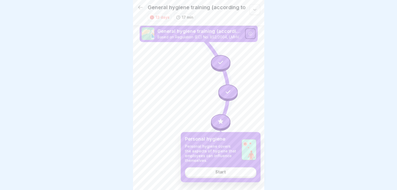
click at [222, 171] on div "Start" at bounding box center [220, 171] width 10 height 5
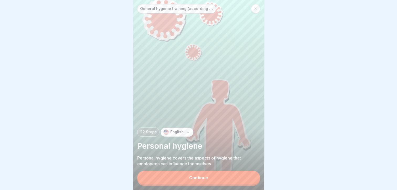
click at [208, 179] on button "Continue" at bounding box center [198, 178] width 123 height 14
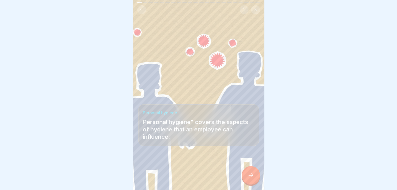
click at [255, 184] on div at bounding box center [251, 175] width 18 height 18
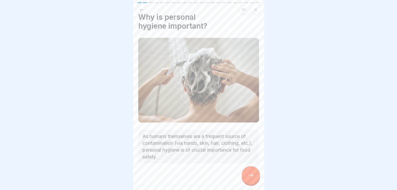
scroll to position [10, 0]
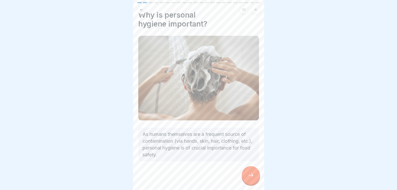
click at [250, 178] on icon at bounding box center [251, 175] width 6 height 6
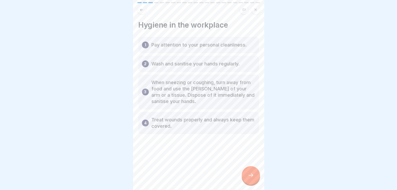
scroll to position [4, 0]
click at [247, 174] on div at bounding box center [251, 175] width 18 height 18
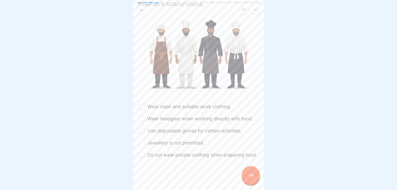
scroll to position [44, 0]
click at [142, 103] on button "Wear clean and suitable work clothing." at bounding box center [141, 106] width 6 height 6
click at [143, 115] on button "Wear headgear when working directly with food." at bounding box center [141, 118] width 6 height 6
click at [142, 128] on button "Use disposable gloves for certain activities." at bounding box center [141, 131] width 6 height 6
click at [143, 140] on button "Jewellery is not permitted." at bounding box center [141, 143] width 6 height 6
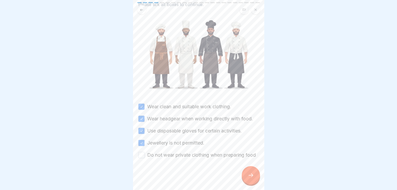
click at [144, 152] on button "Do not wear private clothing when preparing food" at bounding box center [141, 155] width 6 height 6
click at [255, 175] on div at bounding box center [251, 175] width 18 height 18
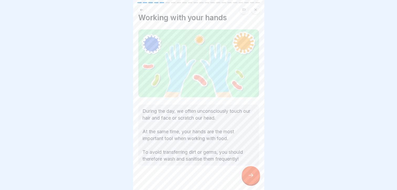
scroll to position [12, 0]
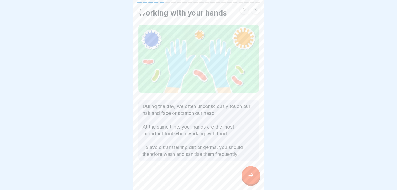
click at [245, 173] on div at bounding box center [251, 175] width 18 height 18
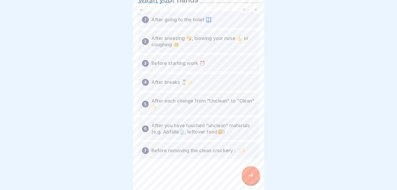
scroll to position [34, 0]
click at [246, 175] on div at bounding box center [251, 175] width 18 height 18
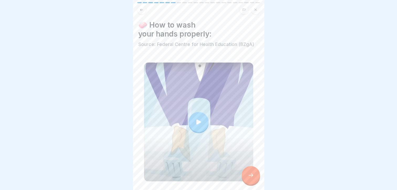
scroll to position [18, 0]
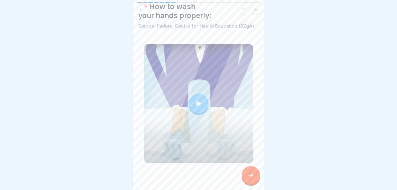
click at [196, 101] on icon at bounding box center [198, 103] width 5 height 5
click at [251, 173] on icon at bounding box center [251, 175] width 6 height 6
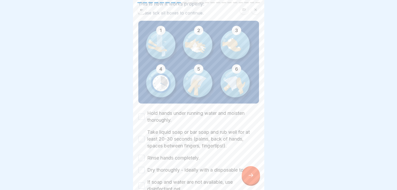
scroll to position [43, 0]
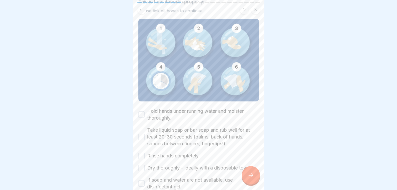
click at [141, 111] on button "Hold hands under running water and moisten thoroughly." at bounding box center [141, 114] width 6 height 6
click at [140, 134] on button "Take liquid soap or bar soap and rub well for at least 20-30 seconds (palms, ba…" at bounding box center [141, 137] width 6 height 6
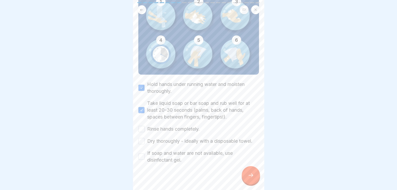
scroll to position [72, 0]
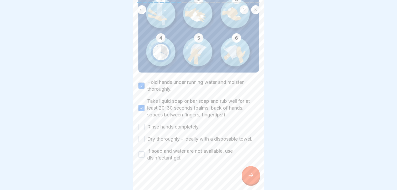
click at [142, 124] on button "Rinse hands completely." at bounding box center [141, 127] width 6 height 6
click at [143, 136] on button "Dry thoroughly - ideally with a disposable towel." at bounding box center [141, 139] width 6 height 6
click at [141, 151] on button "If soap and water are not available, use disinfectant gel." at bounding box center [141, 154] width 6 height 6
click at [250, 172] on div at bounding box center [251, 175] width 18 height 18
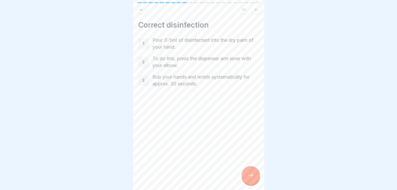
click at [251, 171] on div at bounding box center [251, 175] width 18 height 18
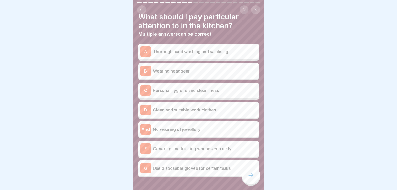
scroll to position [8, 0]
click at [217, 50] on p "Thorough hand washing and sanitising" at bounding box center [205, 51] width 104 height 6
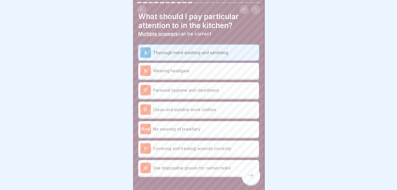
click at [212, 67] on p "Wearing headgear" at bounding box center [205, 70] width 104 height 6
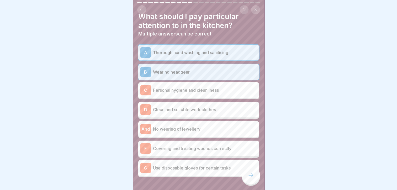
click at [206, 88] on p "Personal hygiene and cleanliness" at bounding box center [205, 90] width 104 height 6
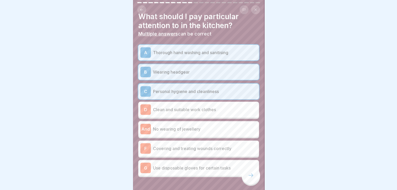
click at [204, 107] on p "Clean and suitable work clothes" at bounding box center [205, 109] width 104 height 6
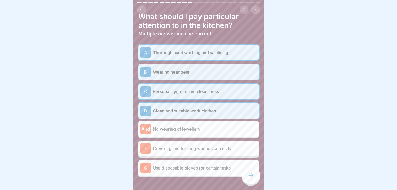
click at [202, 126] on p "No wearing of jewellery" at bounding box center [205, 129] width 104 height 6
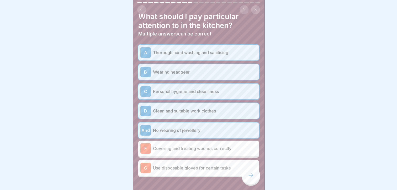
scroll to position [27, 0]
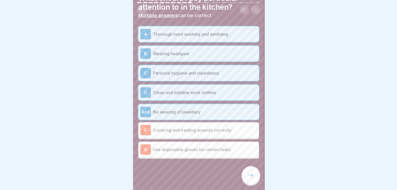
click at [202, 127] on p "Covering and treating wounds correctly" at bounding box center [205, 130] width 104 height 6
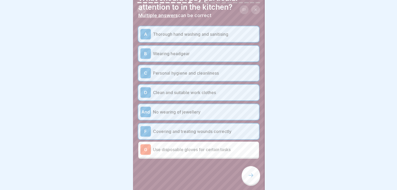
click at [198, 147] on p "Use disposable gloves for certain tasks" at bounding box center [205, 149] width 104 height 6
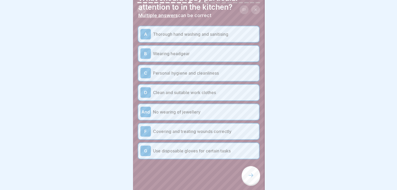
click at [248, 177] on icon at bounding box center [251, 175] width 6 height 6
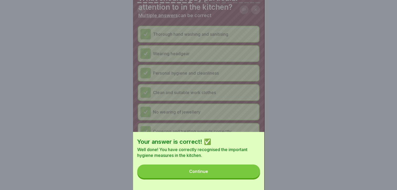
click at [248, 177] on button "Continue" at bounding box center [198, 171] width 123 height 14
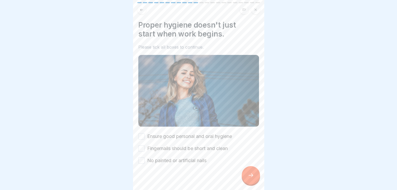
click at [141, 133] on button "Ensure good personal and oral hygiene" at bounding box center [141, 136] width 6 height 6
click at [141, 145] on button "Fingernails should be short and clean" at bounding box center [141, 148] width 6 height 6
click at [141, 157] on button "No painted or artificial nails" at bounding box center [141, 160] width 6 height 6
click at [246, 174] on div at bounding box center [251, 175] width 18 height 18
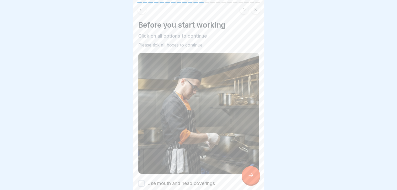
scroll to position [79, 0]
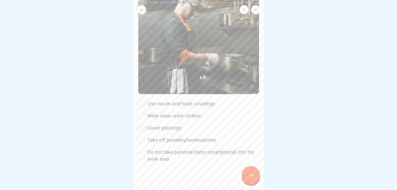
click at [140, 100] on button "Use mouth and head coverings" at bounding box center [141, 103] width 6 height 6
click at [140, 112] on div "Wear clean work clothes" at bounding box center [169, 115] width 62 height 7
click at [141, 113] on button "Wear clean work clothes" at bounding box center [141, 116] width 6 height 6
click at [142, 125] on button "Cover piercings" at bounding box center [141, 128] width 6 height 6
click at [144, 137] on button "Take off jewellery/wristwatches" at bounding box center [141, 140] width 6 height 6
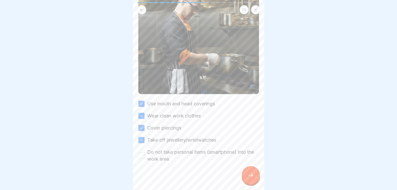
click at [141, 152] on button "Do not take personal items (smartphone) into the work area" at bounding box center [141, 155] width 6 height 6
click at [251, 175] on icon at bounding box center [251, 175] width 6 height 6
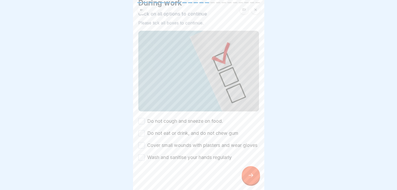
scroll to position [28, 0]
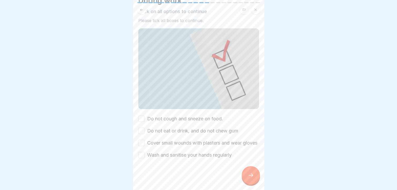
click at [140, 115] on button "Do not cough and sneeze on food." at bounding box center [141, 118] width 6 height 6
click at [140, 128] on button "Do not eat or drink, and do not chew gum" at bounding box center [141, 131] width 6 height 6
click at [141, 140] on button "Cover small wounds with plasters and wear gloves" at bounding box center [141, 143] width 6 height 6
click at [142, 152] on button "Wash and sanitise your hands regularly" at bounding box center [141, 155] width 6 height 6
click at [252, 173] on icon at bounding box center [251, 175] width 6 height 6
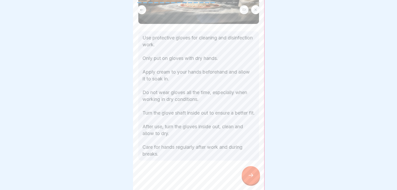
scroll to position [85, 0]
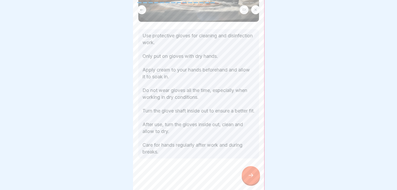
click at [248, 179] on div at bounding box center [251, 175] width 18 height 18
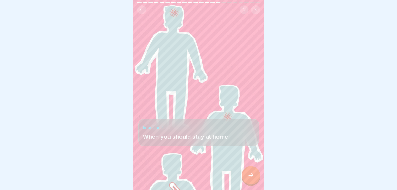
click at [141, 9] on button at bounding box center [141, 9] width 9 height 9
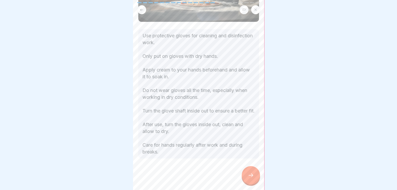
click at [286, 47] on div at bounding box center [198, 95] width 397 height 190
click at [253, 175] on icon at bounding box center [251, 175] width 6 height 6
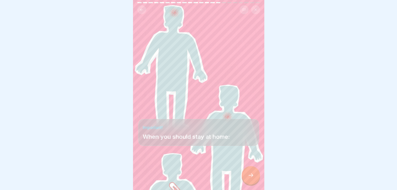
click at [250, 172] on div at bounding box center [251, 175] width 18 height 18
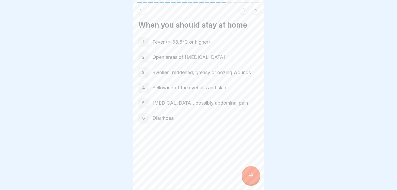
click at [254, 176] on div at bounding box center [251, 175] width 18 height 18
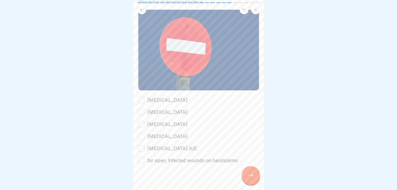
scroll to position [48, 0]
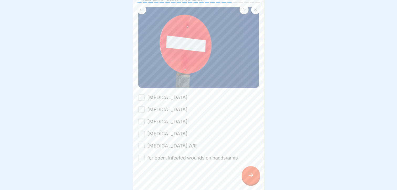
click at [141, 94] on button "[MEDICAL_DATA]" at bounding box center [141, 97] width 6 height 6
type button "on"
click at [140, 106] on button "[MEDICAL_DATA]" at bounding box center [141, 109] width 6 height 6
click at [140, 118] on button "[MEDICAL_DATA]" at bounding box center [141, 121] width 6 height 6
type button "on"
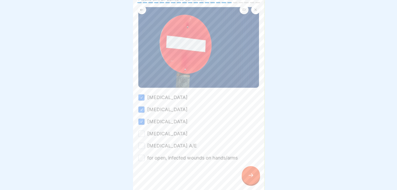
click at [140, 130] on button "[MEDICAL_DATA]" at bounding box center [141, 133] width 6 height 6
click at [140, 142] on button "[MEDICAL_DATA] A/E" at bounding box center [141, 145] width 6 height 6
click at [141, 155] on button "for open, infected wounds on hands/arms" at bounding box center [141, 158] width 6 height 6
click at [247, 177] on div at bounding box center [251, 175] width 18 height 18
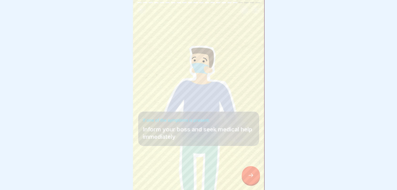
click at [250, 176] on icon at bounding box center [251, 175] width 6 height 6
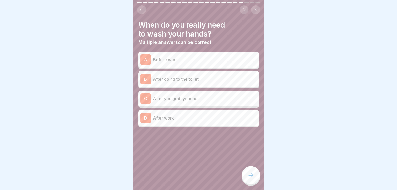
click at [164, 59] on div "A Before work" at bounding box center [198, 59] width 116 height 10
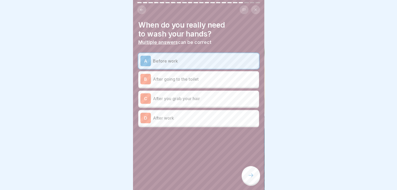
click at [165, 76] on p "After going to the toilet" at bounding box center [205, 79] width 104 height 6
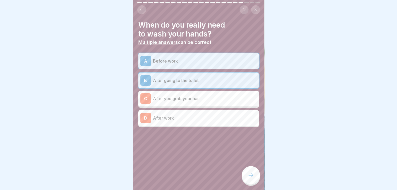
click at [166, 95] on p "After you grab your hair" at bounding box center [205, 98] width 104 height 6
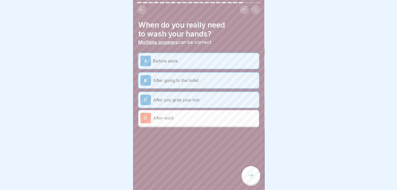
click at [167, 115] on p "After work" at bounding box center [205, 118] width 104 height 6
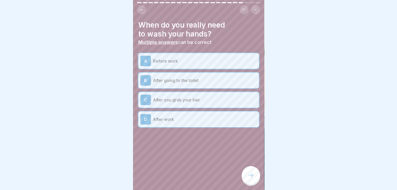
click at [248, 172] on div at bounding box center [251, 175] width 18 height 18
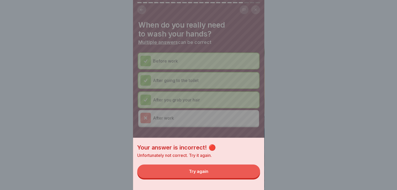
click at [234, 175] on button "Try again" at bounding box center [198, 171] width 123 height 14
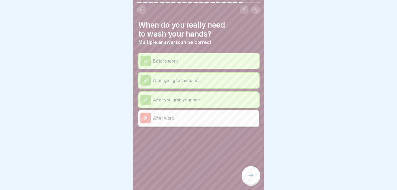
click at [250, 178] on icon at bounding box center [251, 175] width 6 height 6
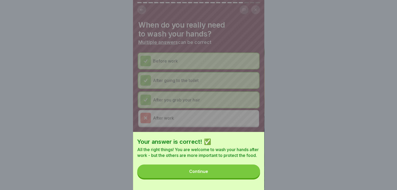
click at [235, 178] on button "Continue" at bounding box center [198, 171] width 123 height 14
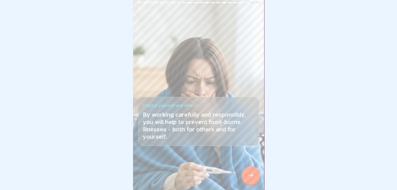
click at [252, 175] on icon at bounding box center [250, 175] width 5 height 4
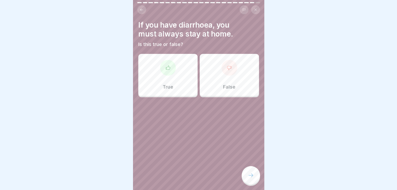
click at [179, 68] on div "True" at bounding box center [167, 75] width 59 height 42
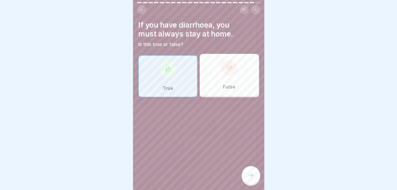
click at [250, 176] on icon at bounding box center [251, 175] width 6 height 6
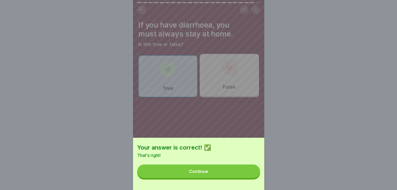
click at [250, 176] on button "Continue" at bounding box center [198, 171] width 123 height 14
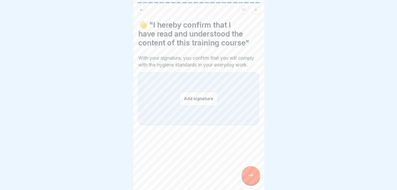
click at [193, 100] on button "Add signature" at bounding box center [198, 99] width 38 height 14
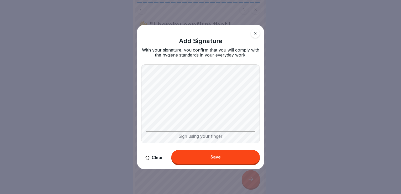
click at [216, 156] on div "Save" at bounding box center [215, 156] width 10 height 5
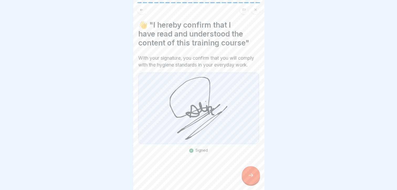
click at [256, 179] on div at bounding box center [251, 175] width 18 height 18
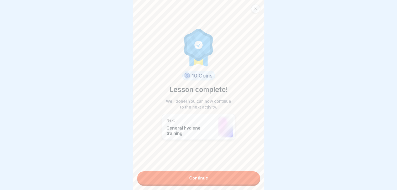
click at [238, 178] on link "Continue" at bounding box center [198, 177] width 123 height 13
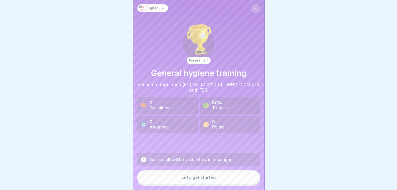
scroll to position [4, 0]
click at [200, 179] on div "Let’s get started" at bounding box center [199, 177] width 34 height 5
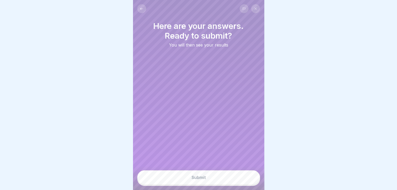
click at [200, 179] on div "Submit" at bounding box center [199, 177] width 14 height 5
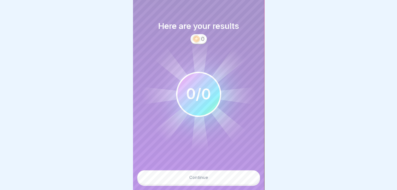
click at [200, 179] on div "Continue" at bounding box center [198, 177] width 19 height 5
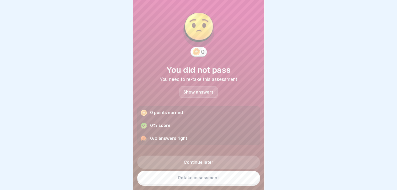
click at [200, 179] on link "Retake assessment" at bounding box center [198, 178] width 123 height 14
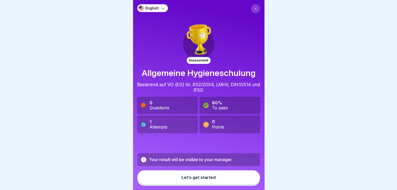
click at [193, 179] on div "Let’s get started" at bounding box center [199, 177] width 34 height 5
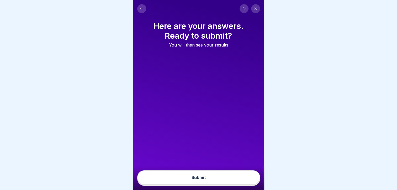
click at [192, 45] on div "You will then see your results" at bounding box center [198, 45] width 123 height 5
click at [144, 9] on button at bounding box center [141, 8] width 9 height 9
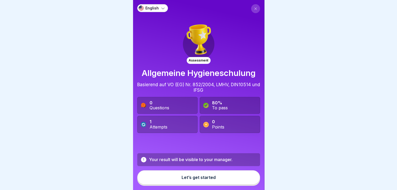
click at [252, 10] on button at bounding box center [255, 8] width 9 height 9
click at [254, 9] on icon at bounding box center [255, 8] width 3 height 3
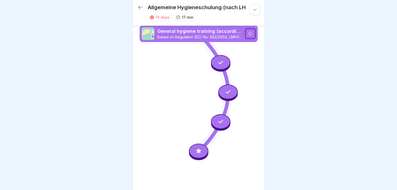
scroll to position [4, 0]
click at [200, 147] on icon at bounding box center [198, 150] width 7 height 7
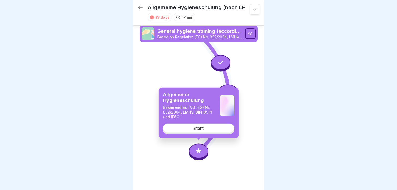
click at [201, 132] on link "Start" at bounding box center [198, 127] width 71 height 9
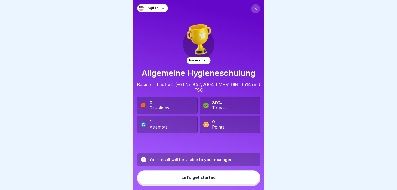
click at [218, 105] on div "To pass" at bounding box center [220, 107] width 16 height 5
click at [214, 119] on div "0 Points" at bounding box center [218, 124] width 12 height 10
click at [175, 123] on div "1 Attempts" at bounding box center [167, 124] width 60 height 17
click at [251, 7] on button at bounding box center [255, 8] width 9 height 9
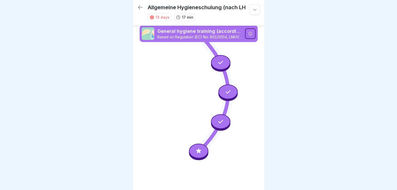
click at [305, 49] on div at bounding box center [198, 95] width 397 height 190
